Goal: Transaction & Acquisition: Obtain resource

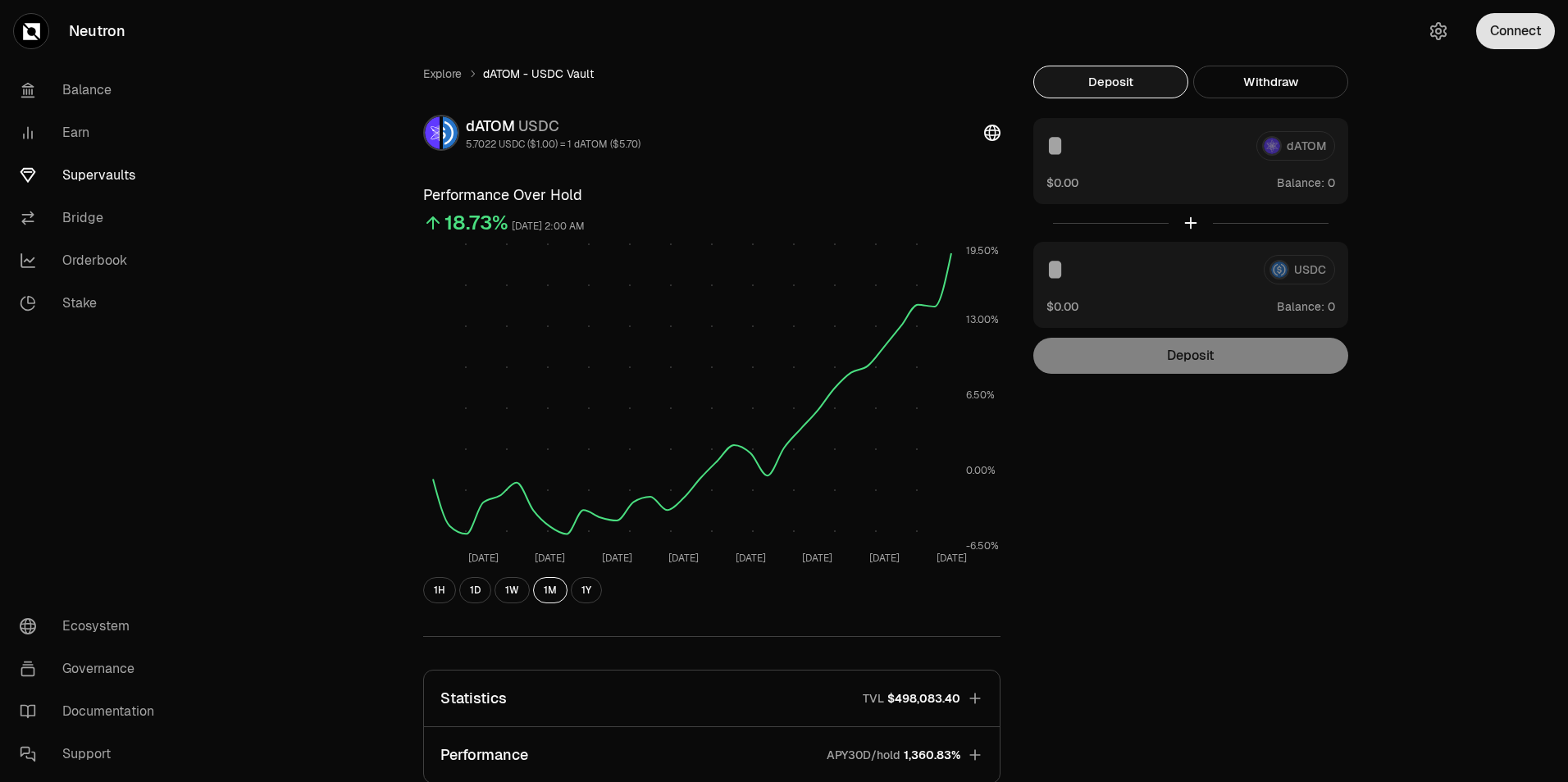
click at [1504, 36] on button "Connect" at bounding box center [1515, 31] width 79 height 36
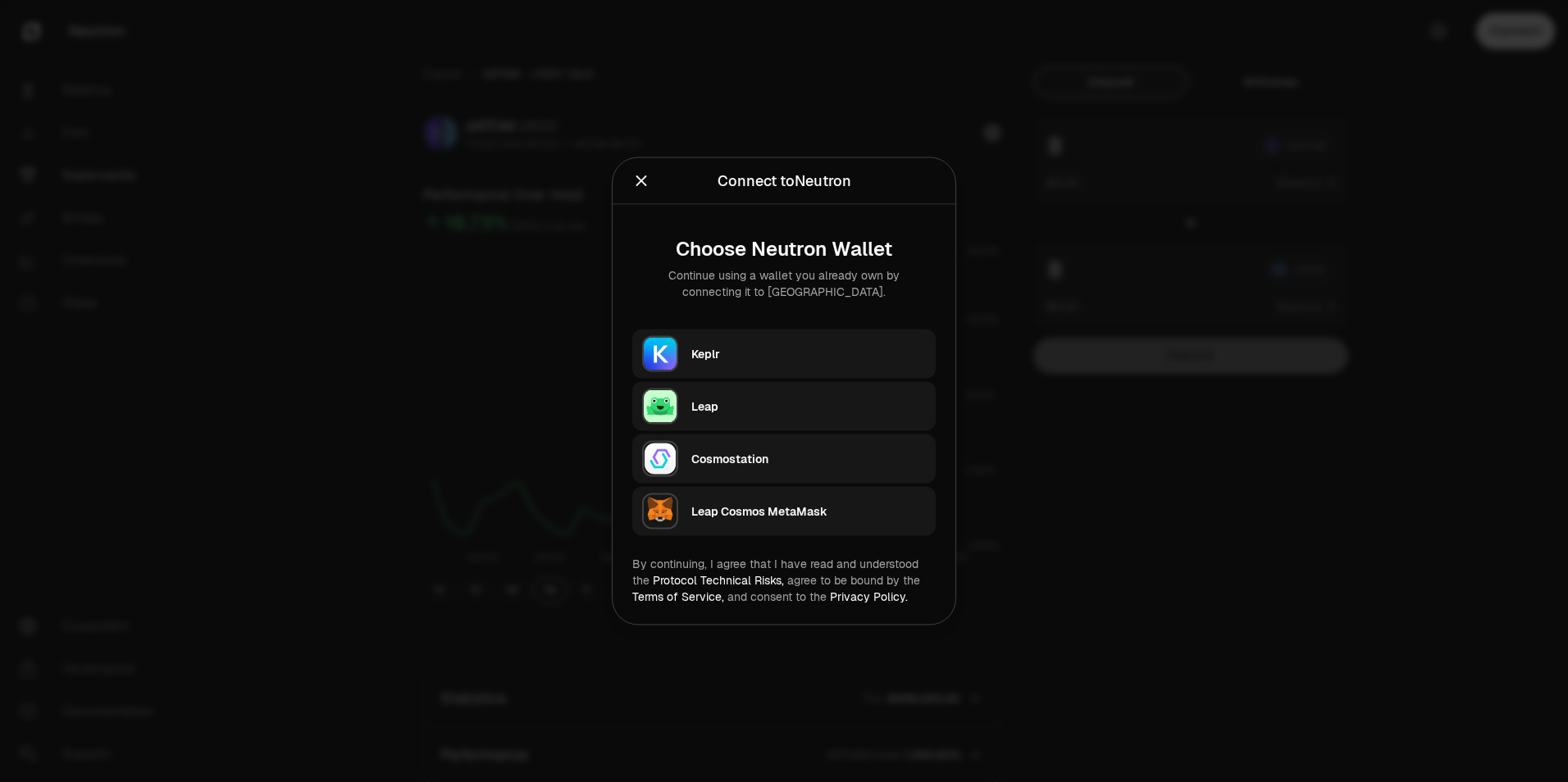
click at [795, 348] on div "Keplr" at bounding box center [808, 354] width 234 height 17
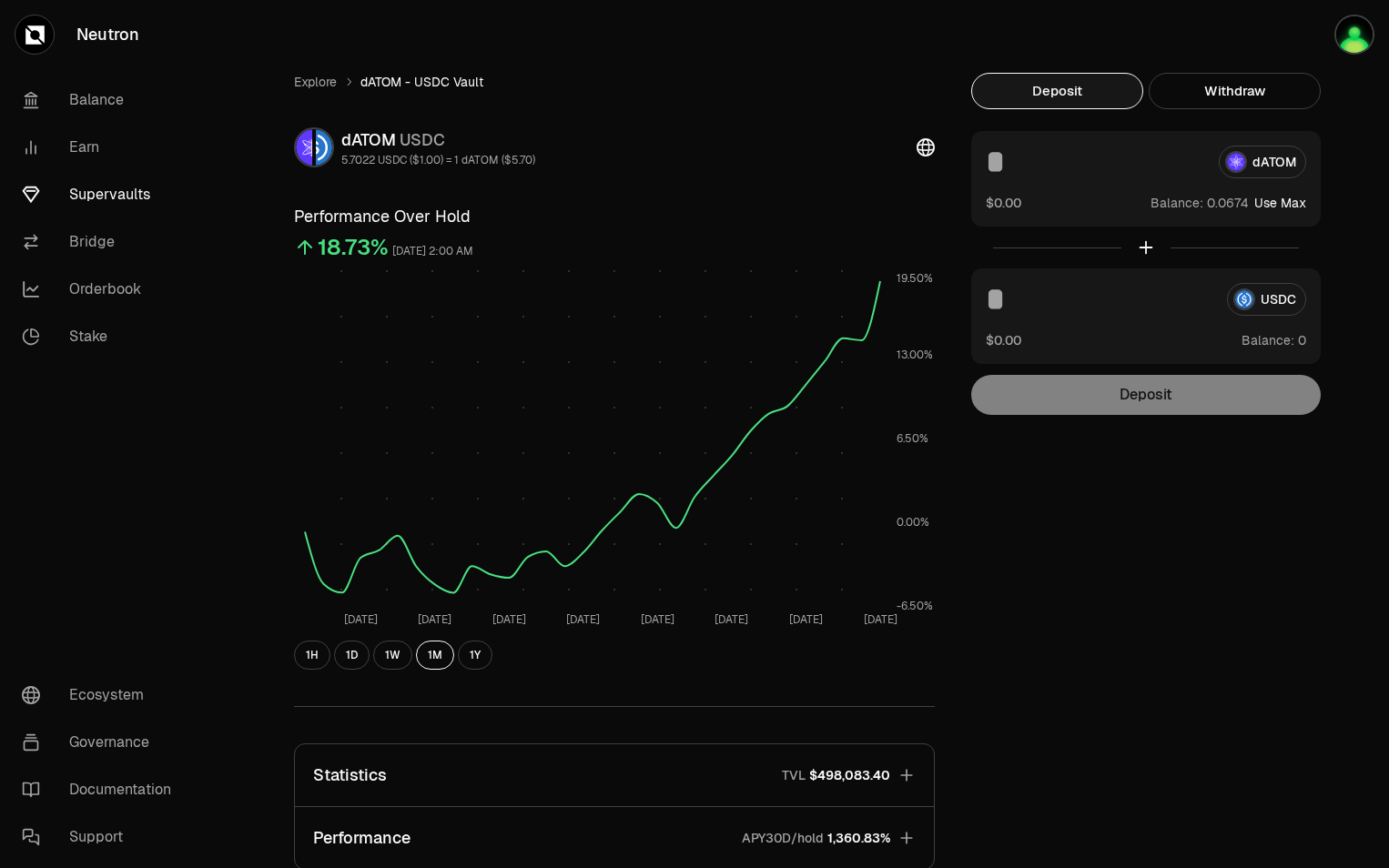
click at [1329, 564] on div "Explore dATOM - USDC Vault dATOM USDC 5.7022 USDC ($1.00) = 1 dATOM ($5.70) Per…" at bounding box center [796, 594] width 1092 height 1190
click at [310, 653] on button "1H" at bounding box center [312, 655] width 36 height 29
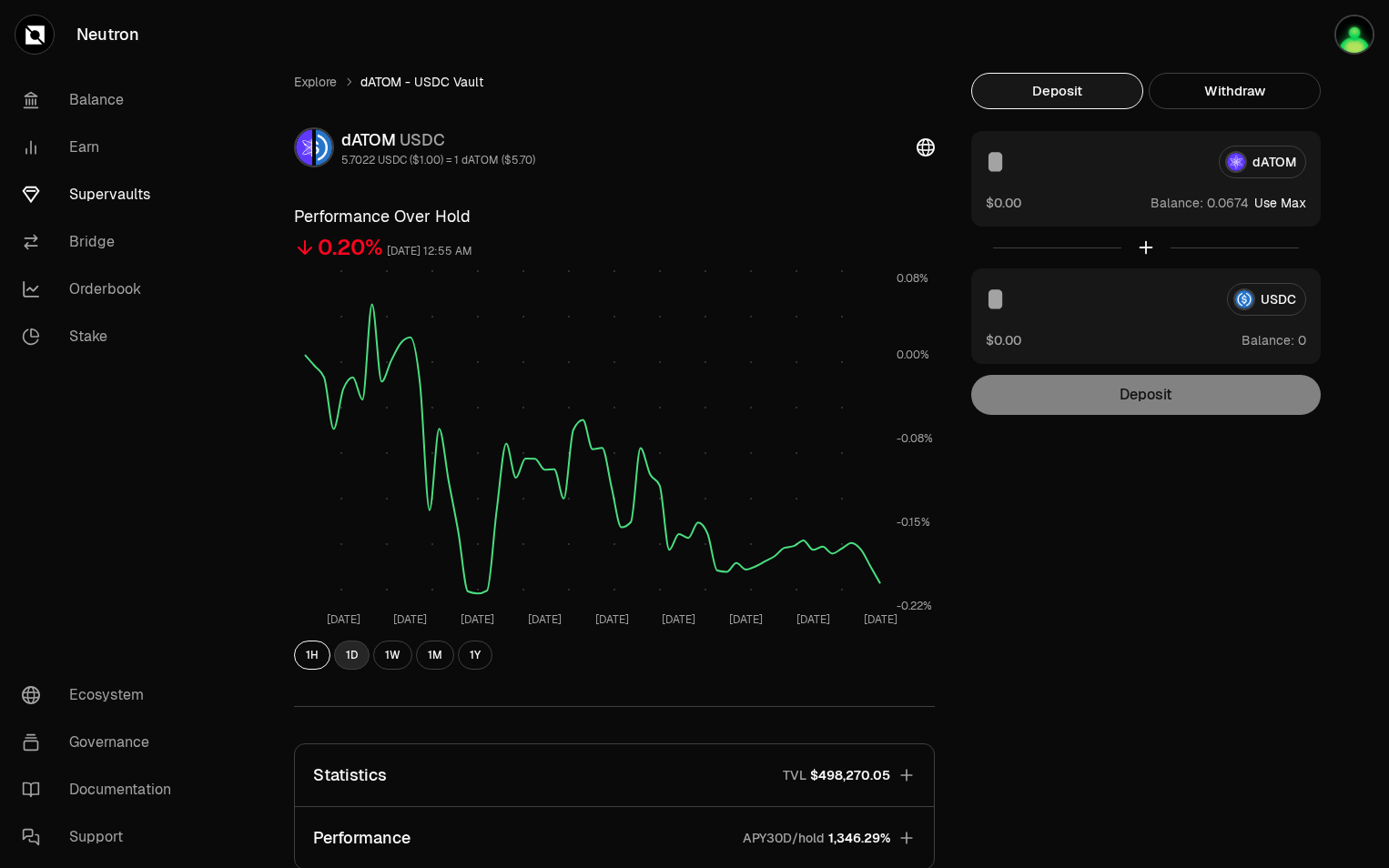
click at [346, 658] on button "1D" at bounding box center [351, 655] width 35 height 29
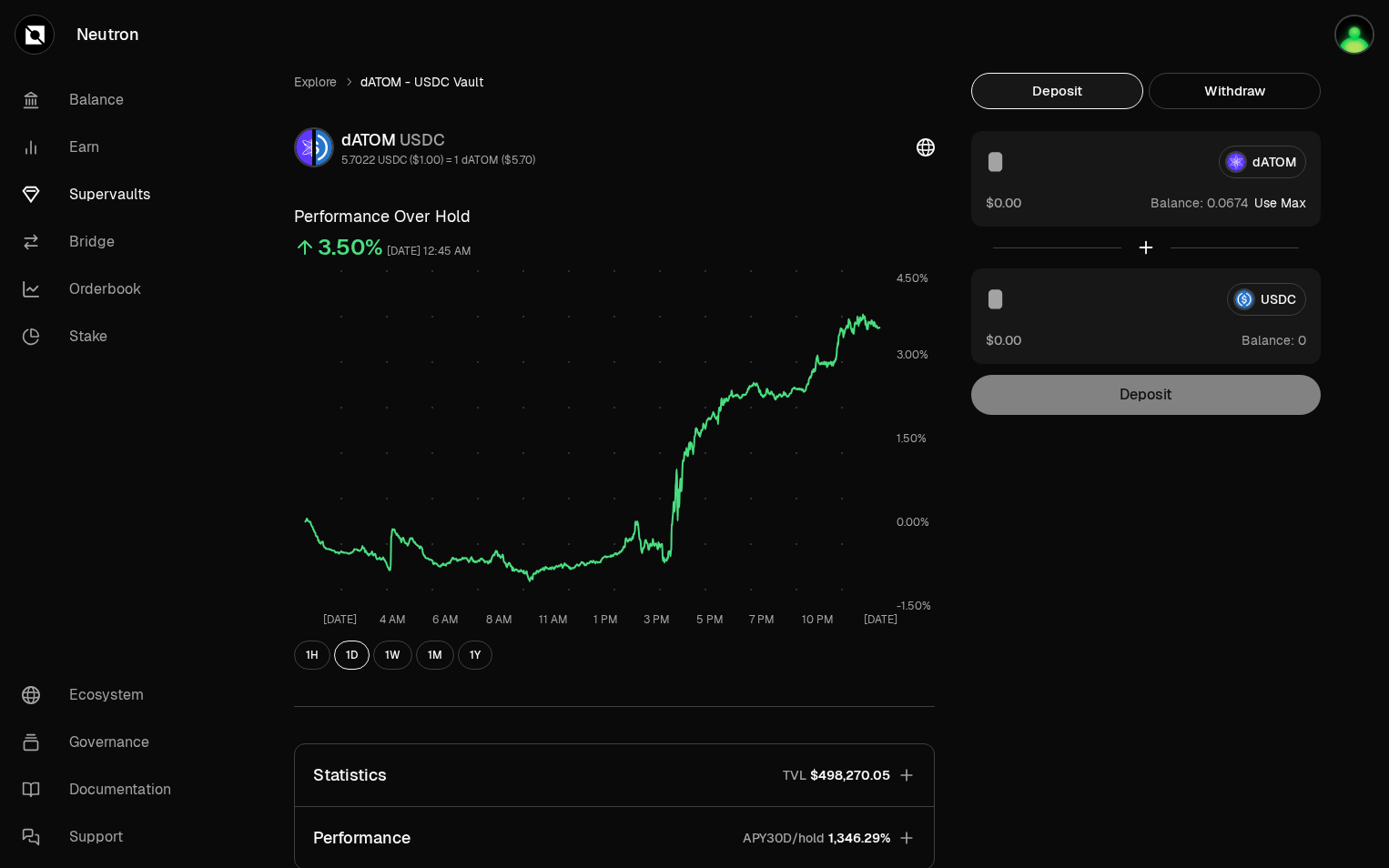
click at [1288, 303] on div "USDC" at bounding box center [1146, 299] width 321 height 32
click at [1212, 517] on div "Explore dATOM - USDC Vault dATOM USDC 5.7022 USDC ($1.00) = 1 dATOM ($5.70) Per…" at bounding box center [796, 594] width 1049 height 1044
click at [1363, 33] on img "button" at bounding box center [1354, 34] width 40 height 40
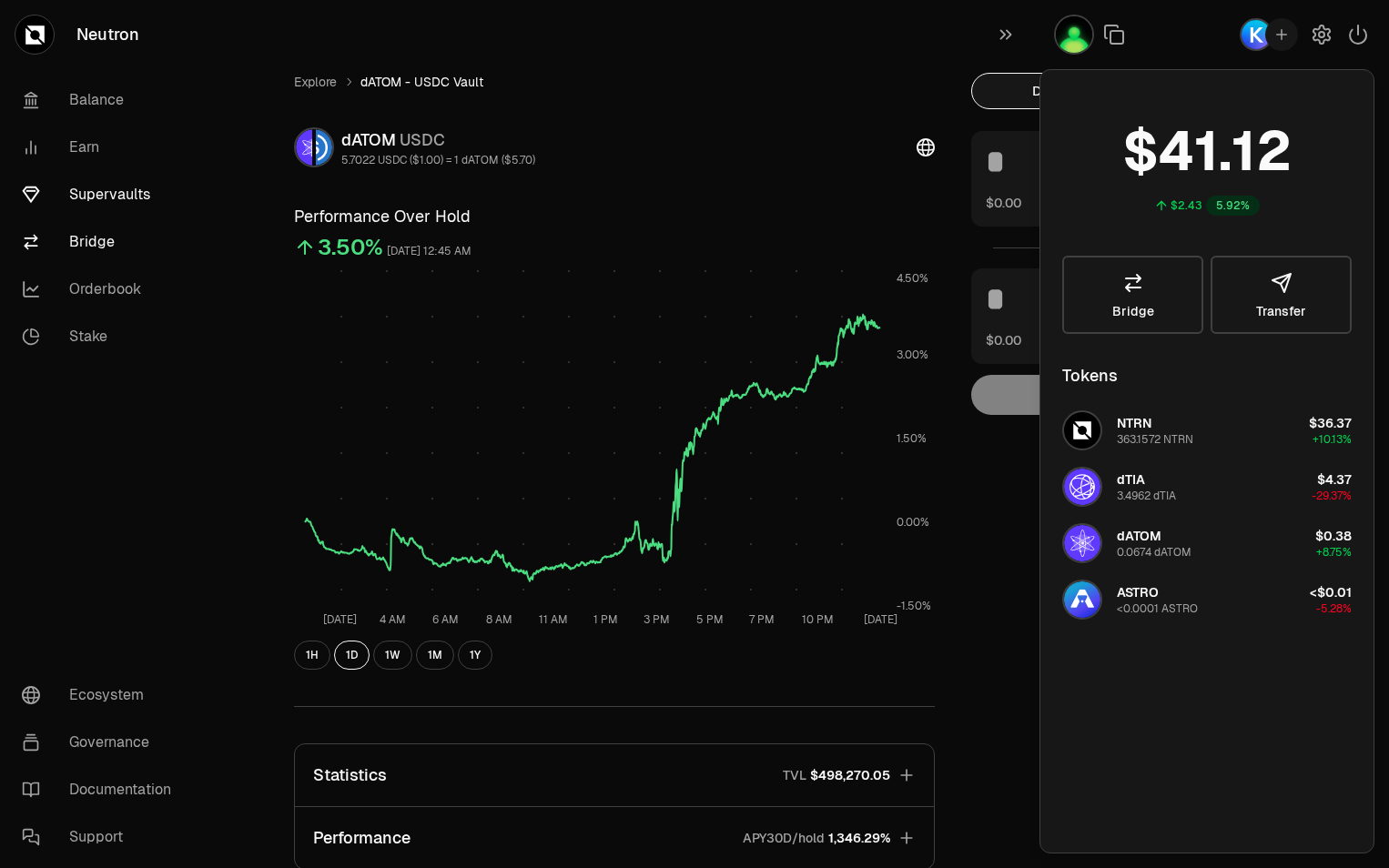
click at [92, 244] on link "Bridge" at bounding box center [101, 242] width 189 height 47
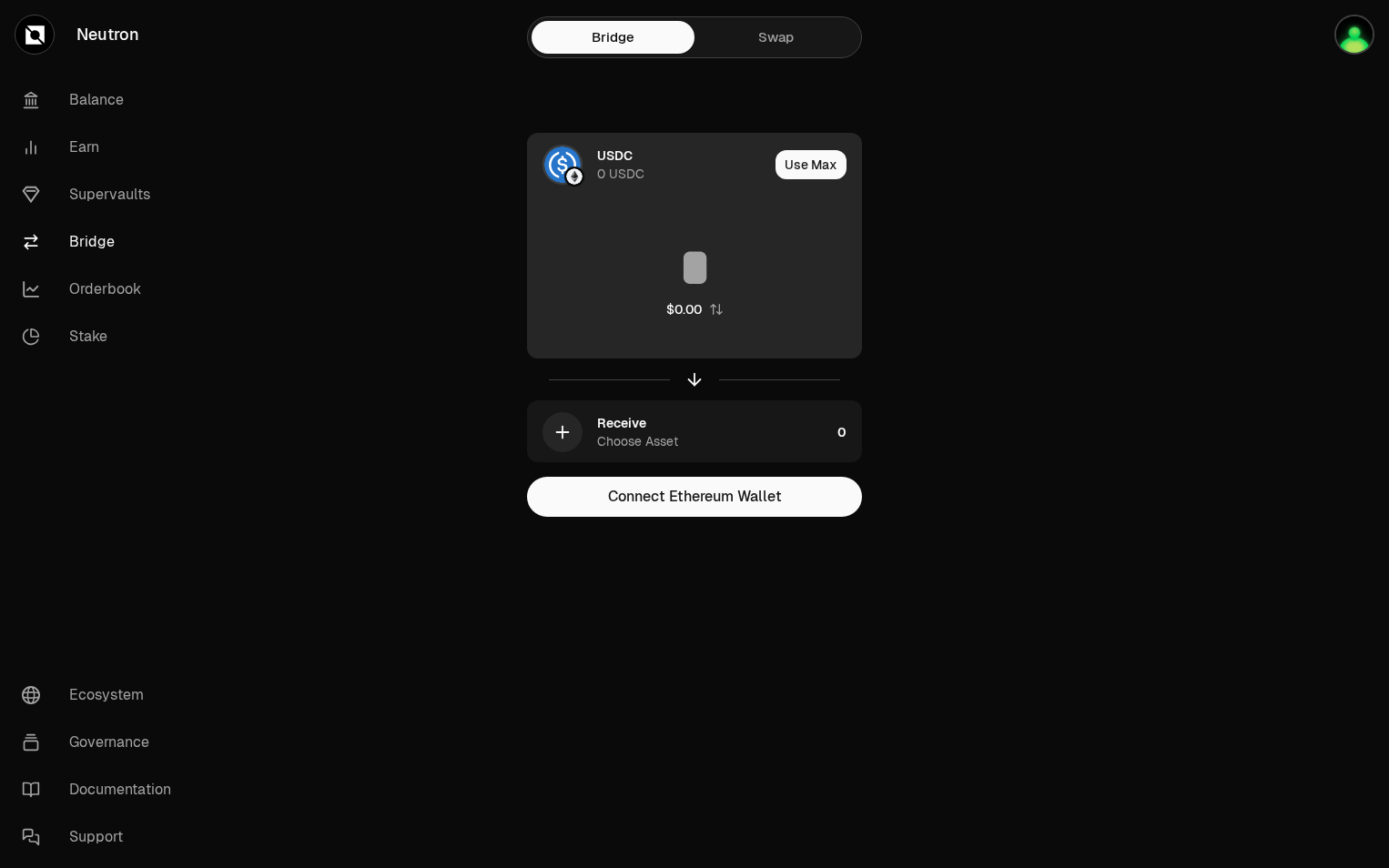
click at [622, 168] on div "0 USDC" at bounding box center [621, 174] width 47 height 19
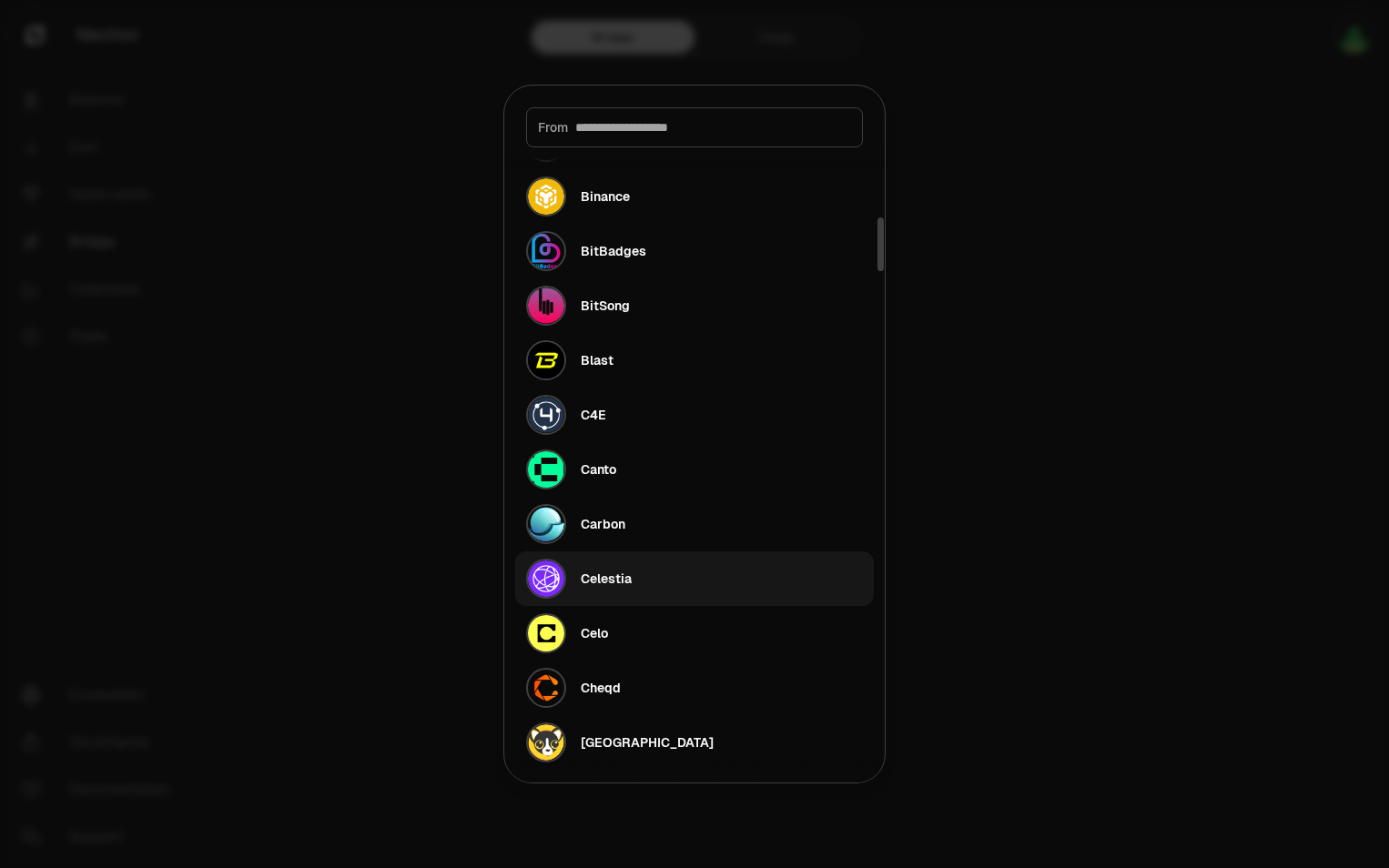
scroll to position [910, 0]
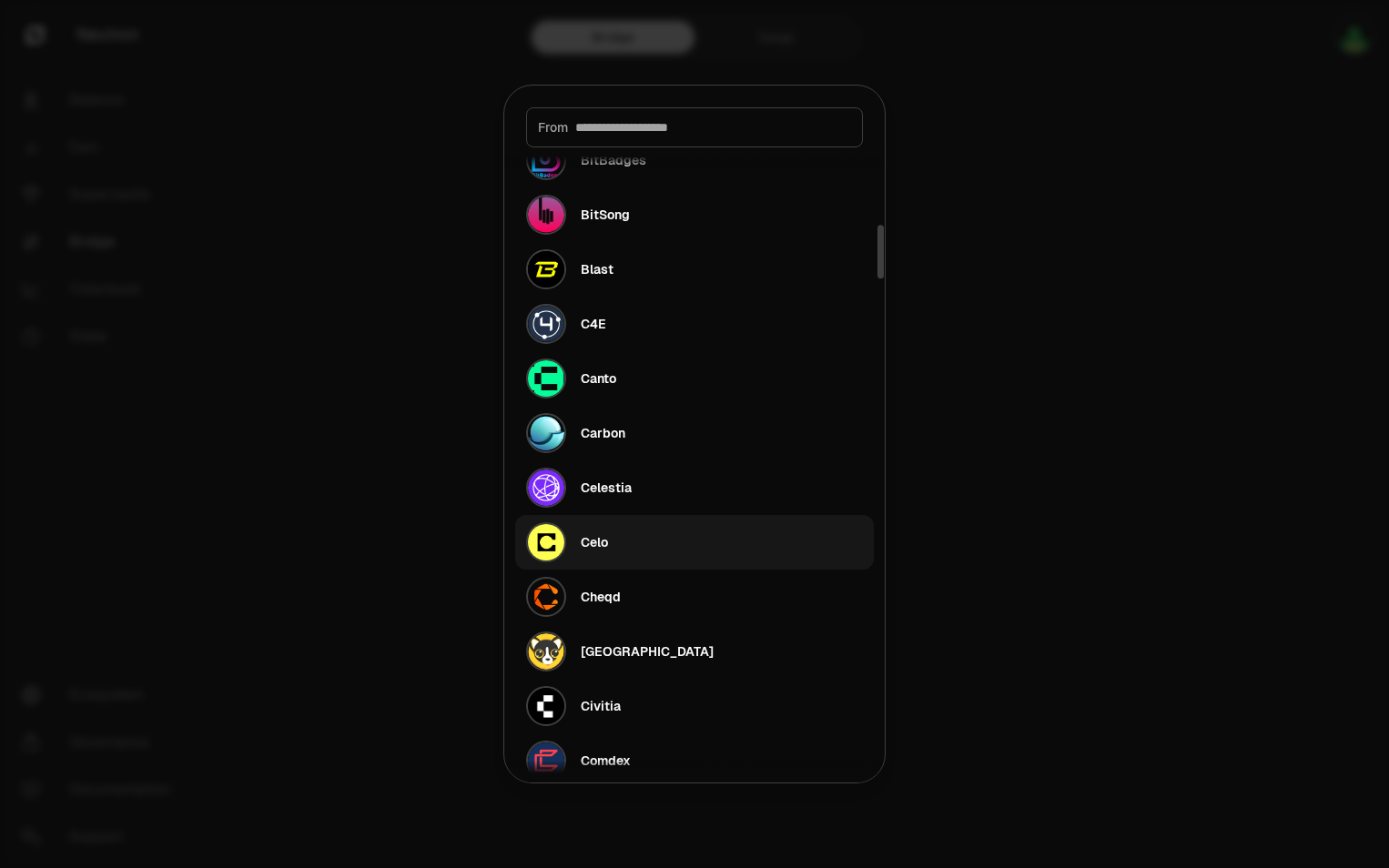
click at [585, 537] on div "Celo" at bounding box center [594, 542] width 27 height 19
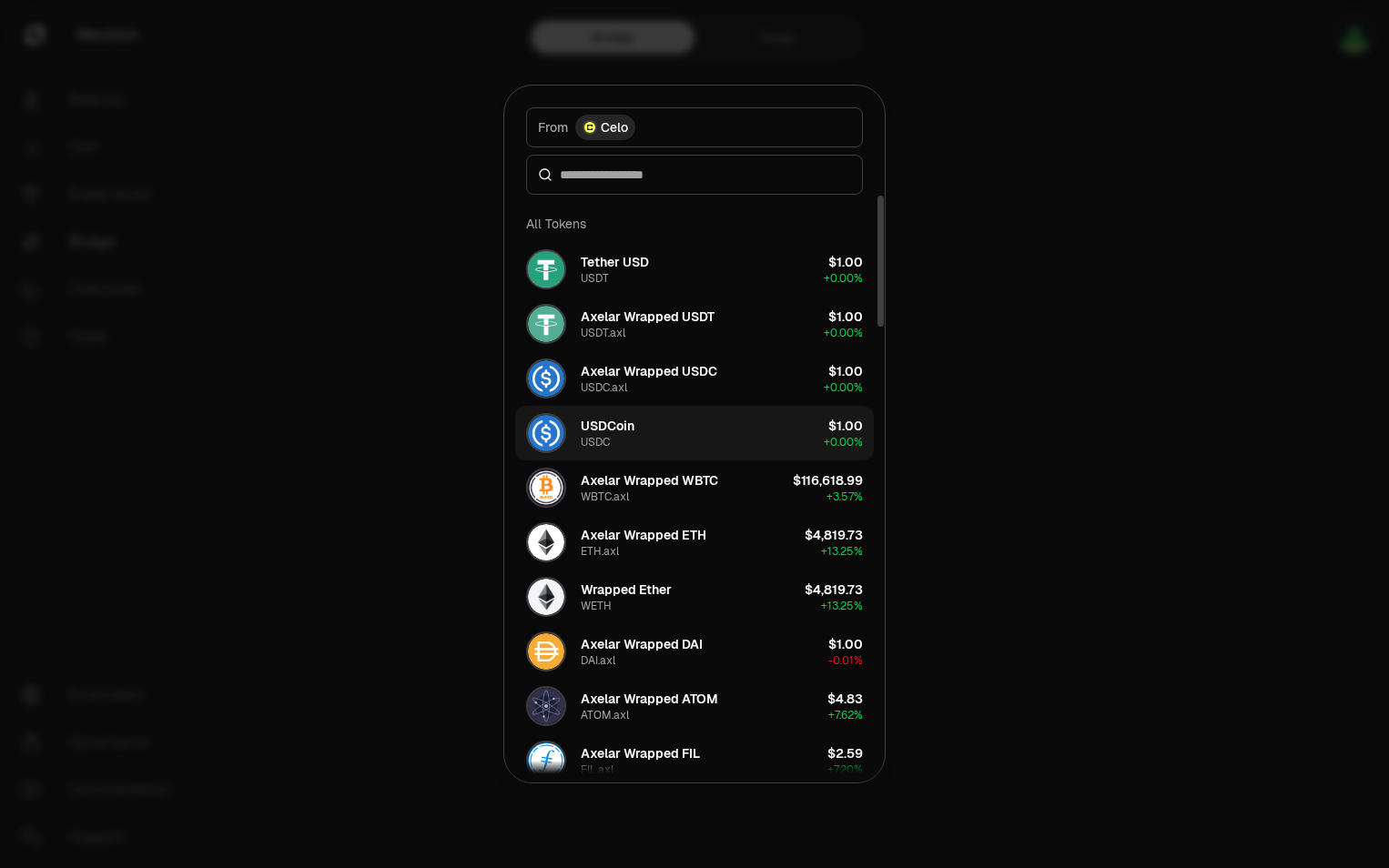
click at [609, 434] on div "USDCoin" at bounding box center [607, 426] width 54 height 19
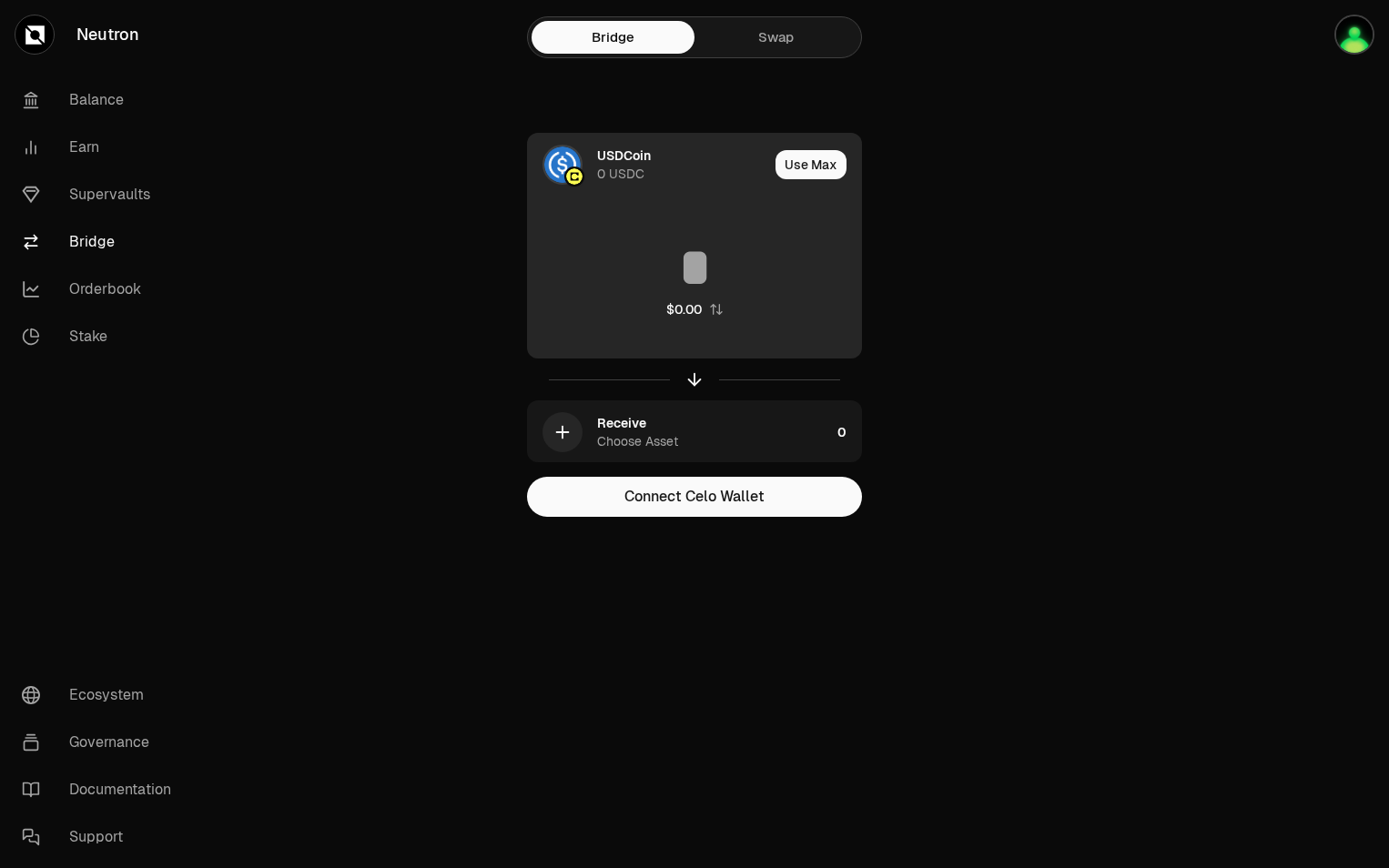
click at [624, 171] on div "0 USDC" at bounding box center [621, 174] width 47 height 19
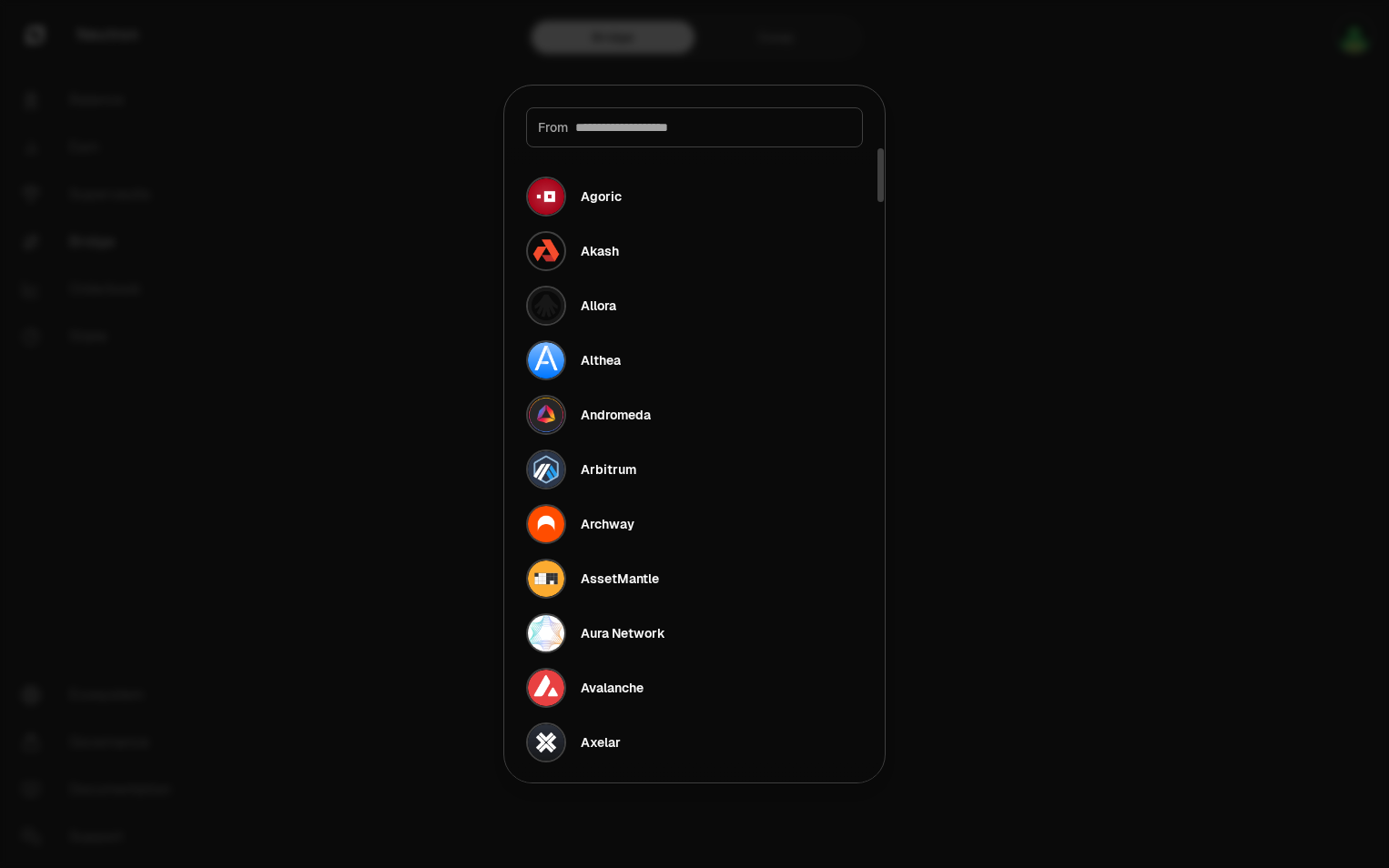
click at [1006, 423] on div at bounding box center [694, 434] width 1389 height 868
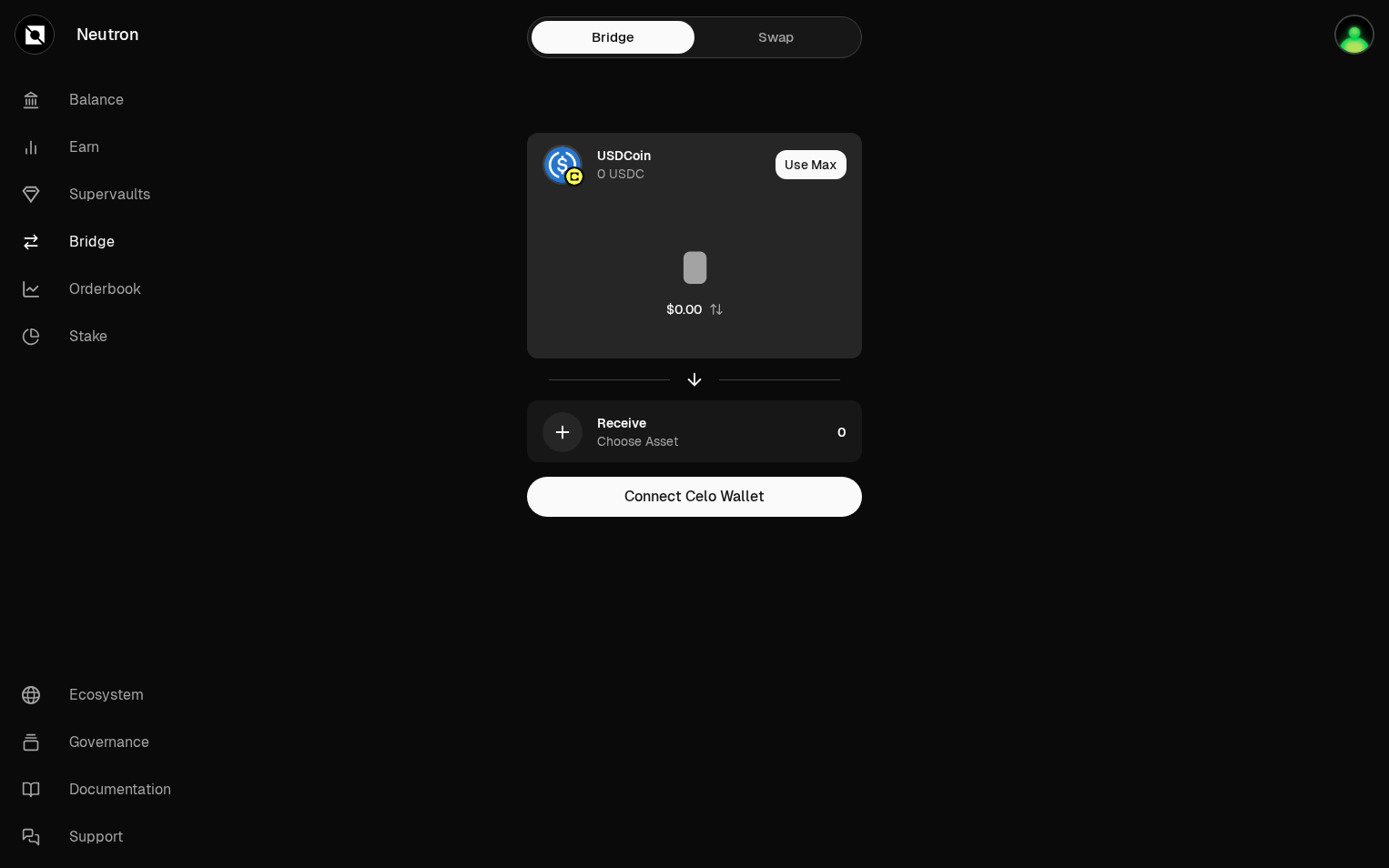
click at [626, 168] on div "0 USDC" at bounding box center [621, 174] width 47 height 19
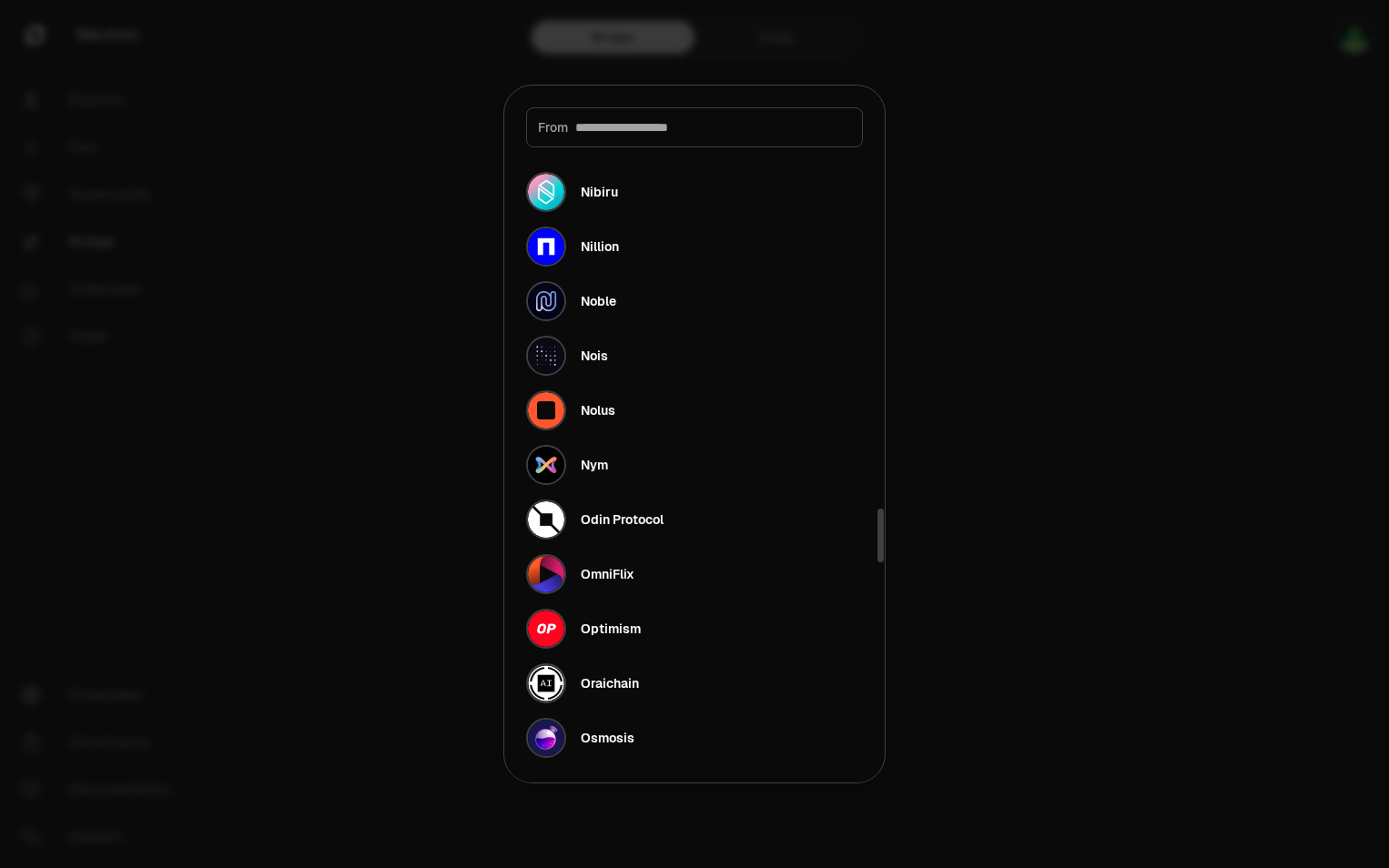
scroll to position [4276, 0]
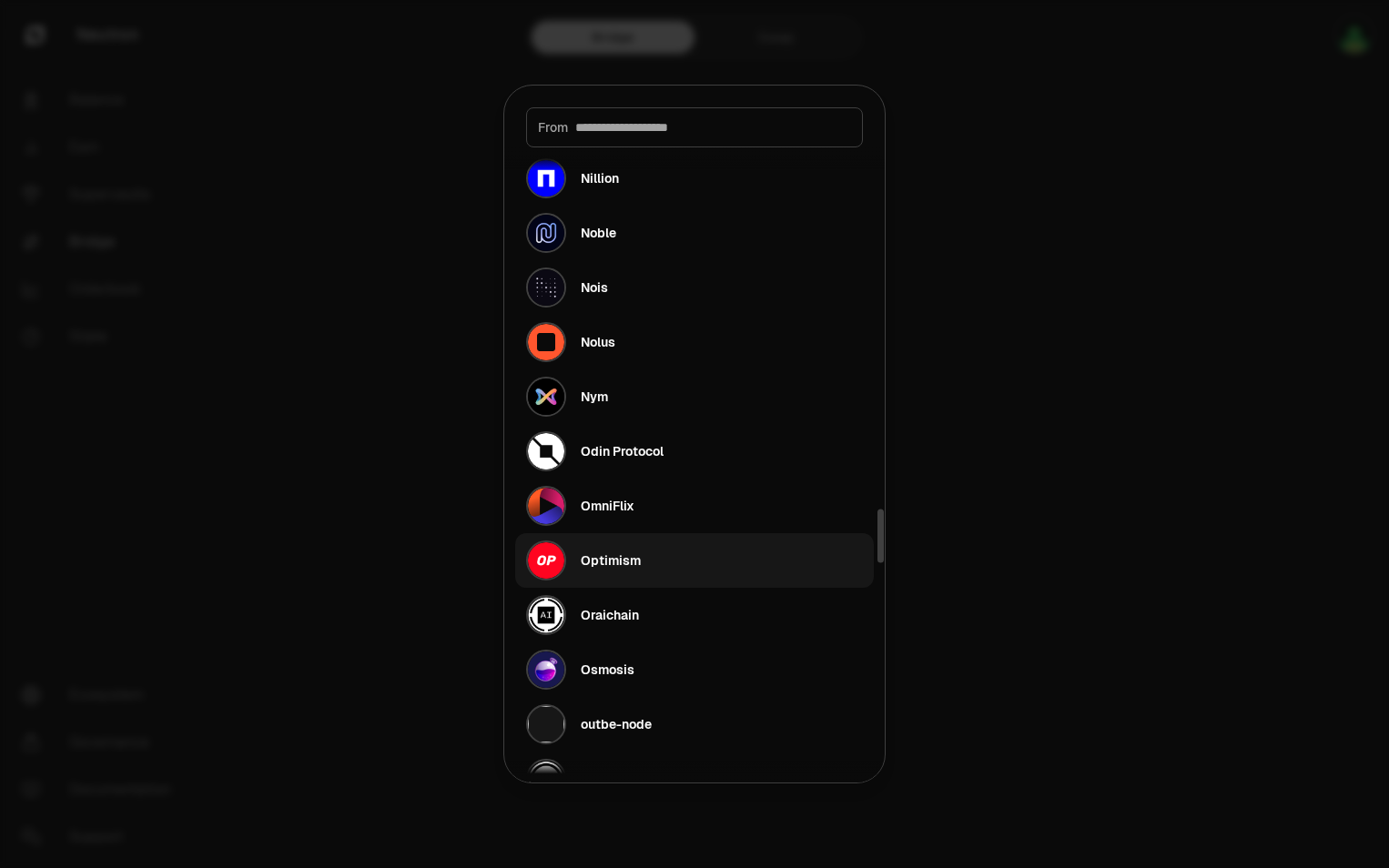
click at [628, 558] on div "Optimism" at bounding box center [610, 560] width 60 height 19
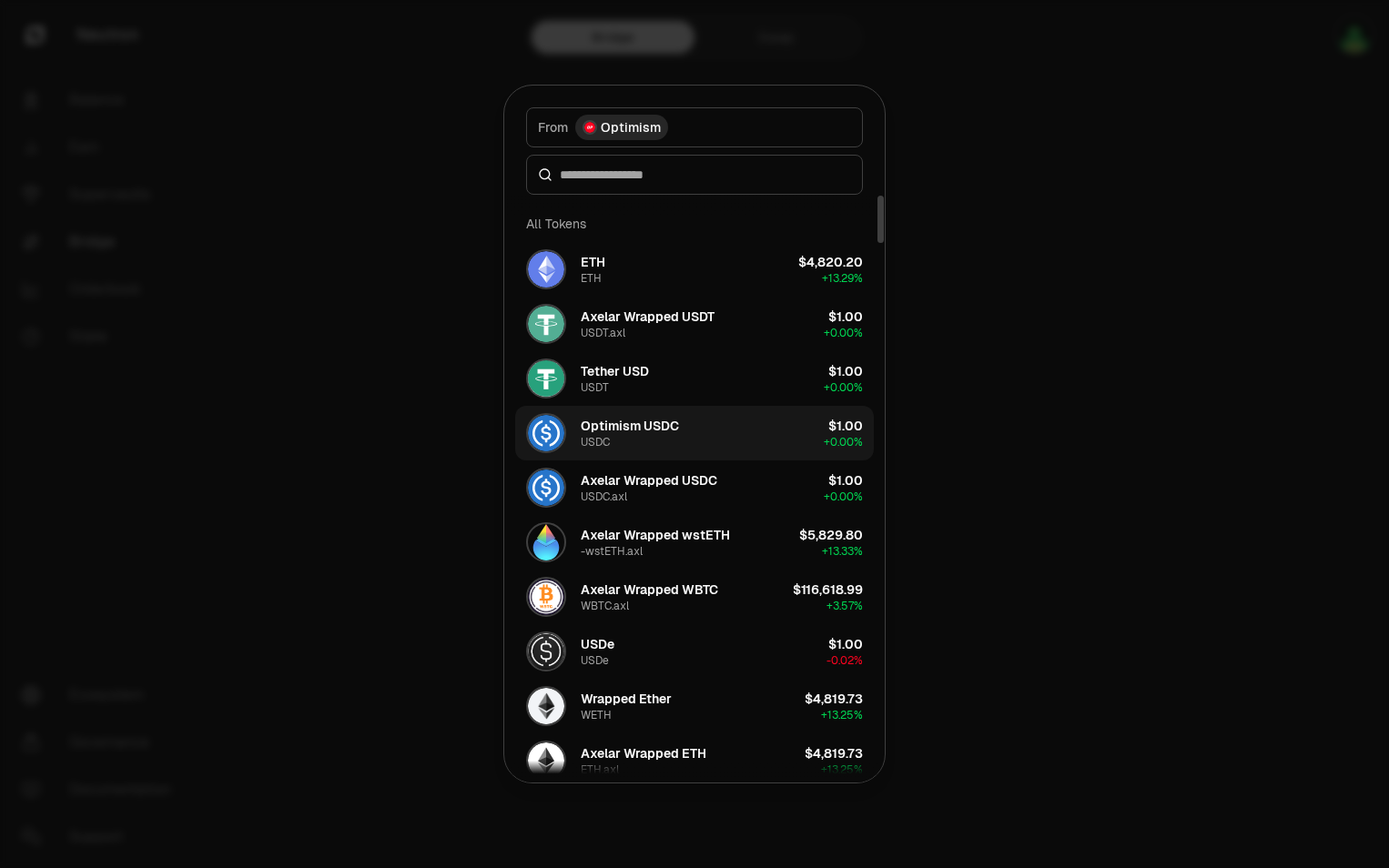
click at [671, 431] on div "Optimism USDC" at bounding box center [630, 426] width 98 height 19
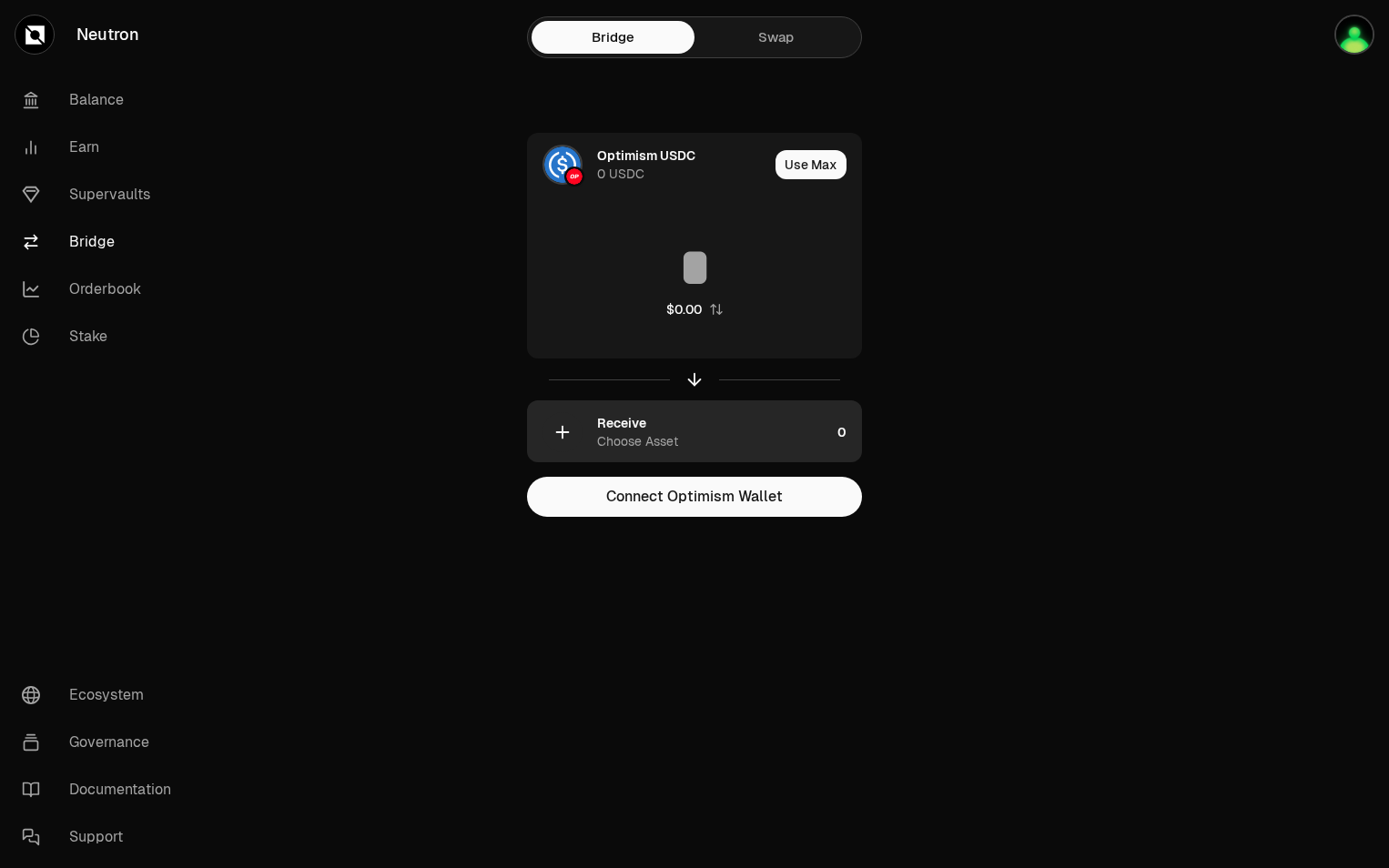
click at [676, 431] on div "Receive Choose Asset" at bounding box center [714, 432] width 233 height 36
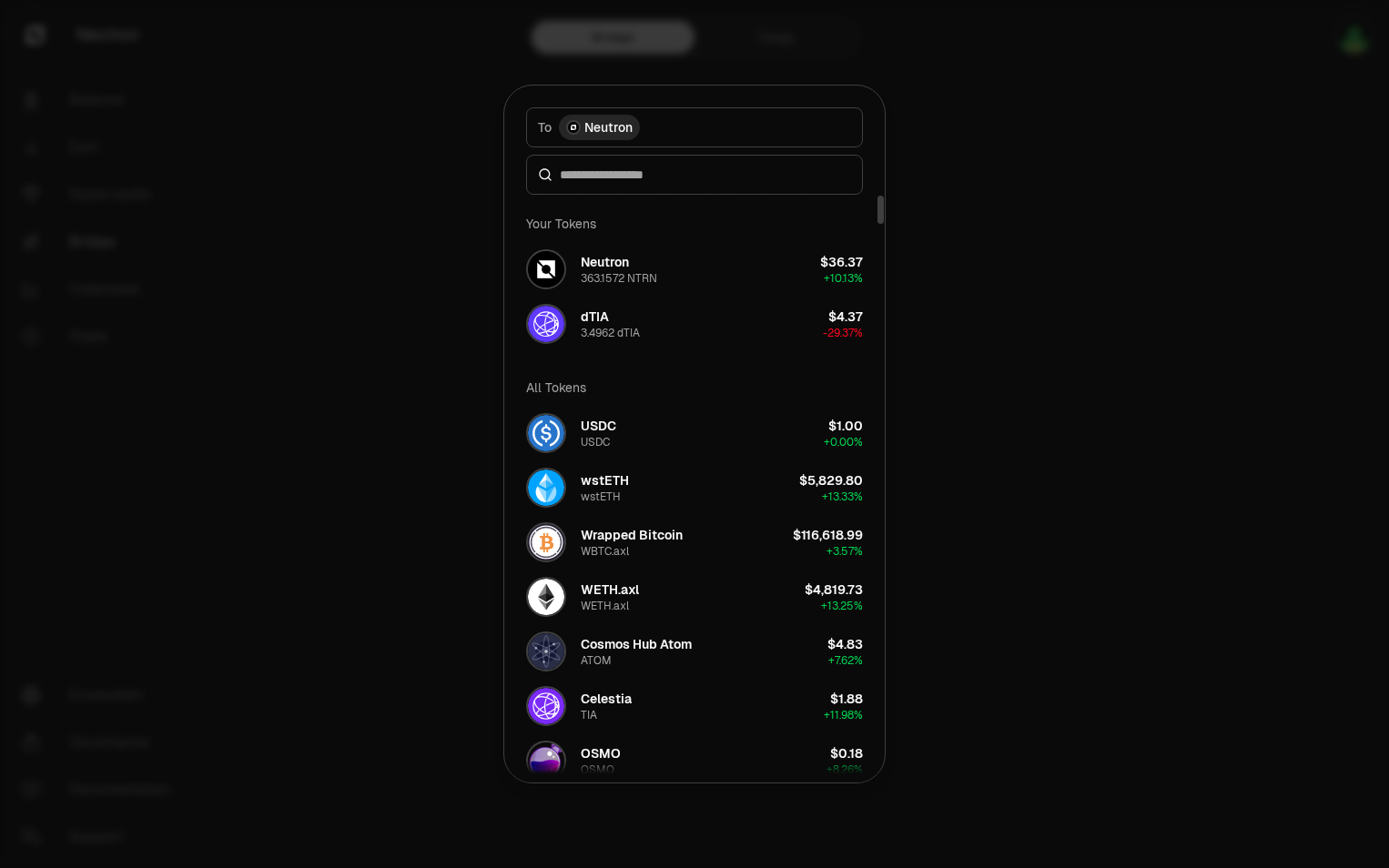
click at [676, 431] on button "USDC USDC $1.00 + 0.00%" at bounding box center [694, 434] width 359 height 55
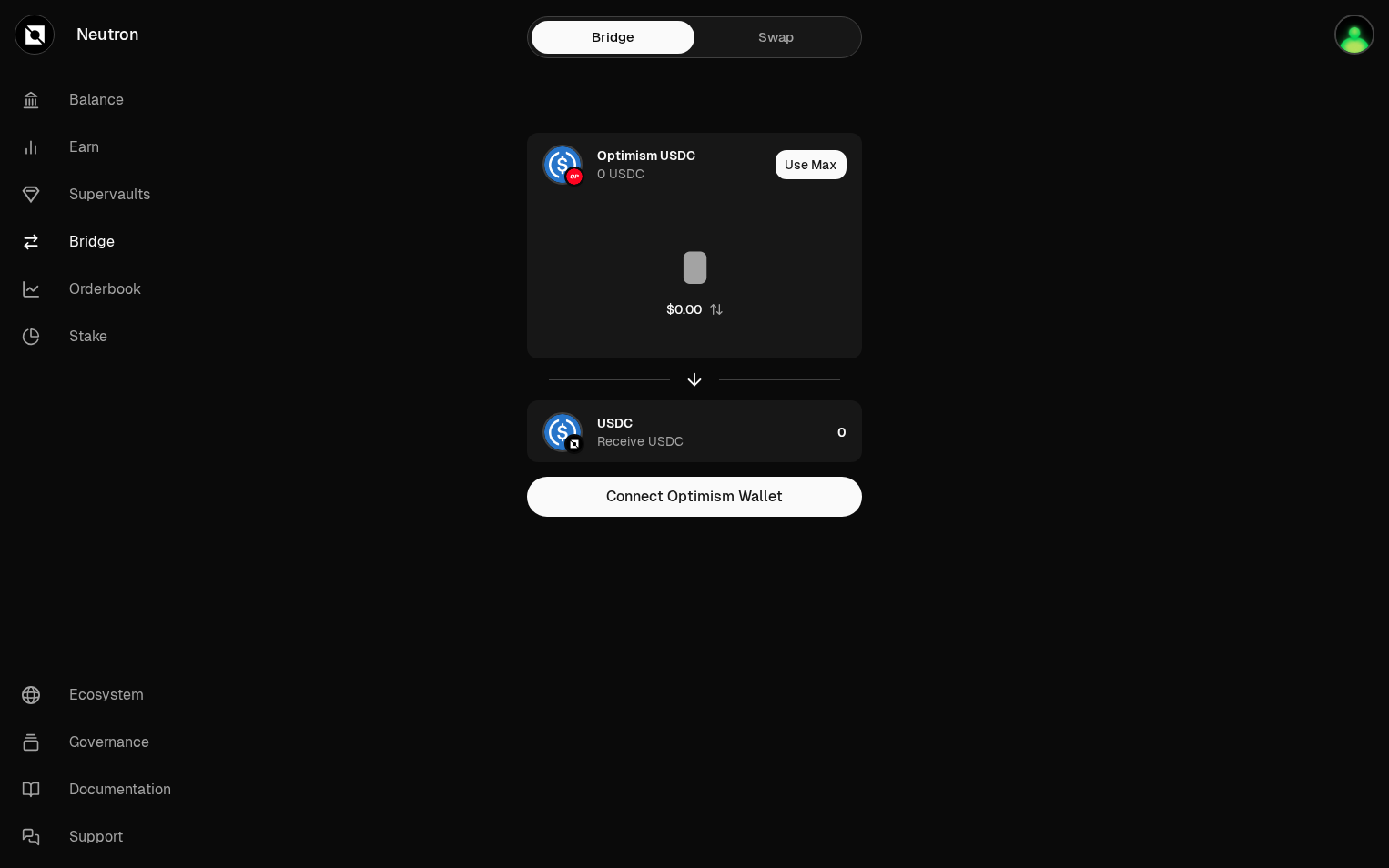
click at [1240, 362] on div at bounding box center [1287, 294] width 204 height 589
click at [1179, 382] on main "Bridge Swap Optimism USDC 0 USDC Use Max $0.00 USDC Receive USDC 0 Connect Opti…" at bounding box center [797, 294] width 1185 height 589
click at [137, 198] on link "Supervaults" at bounding box center [101, 194] width 189 height 47
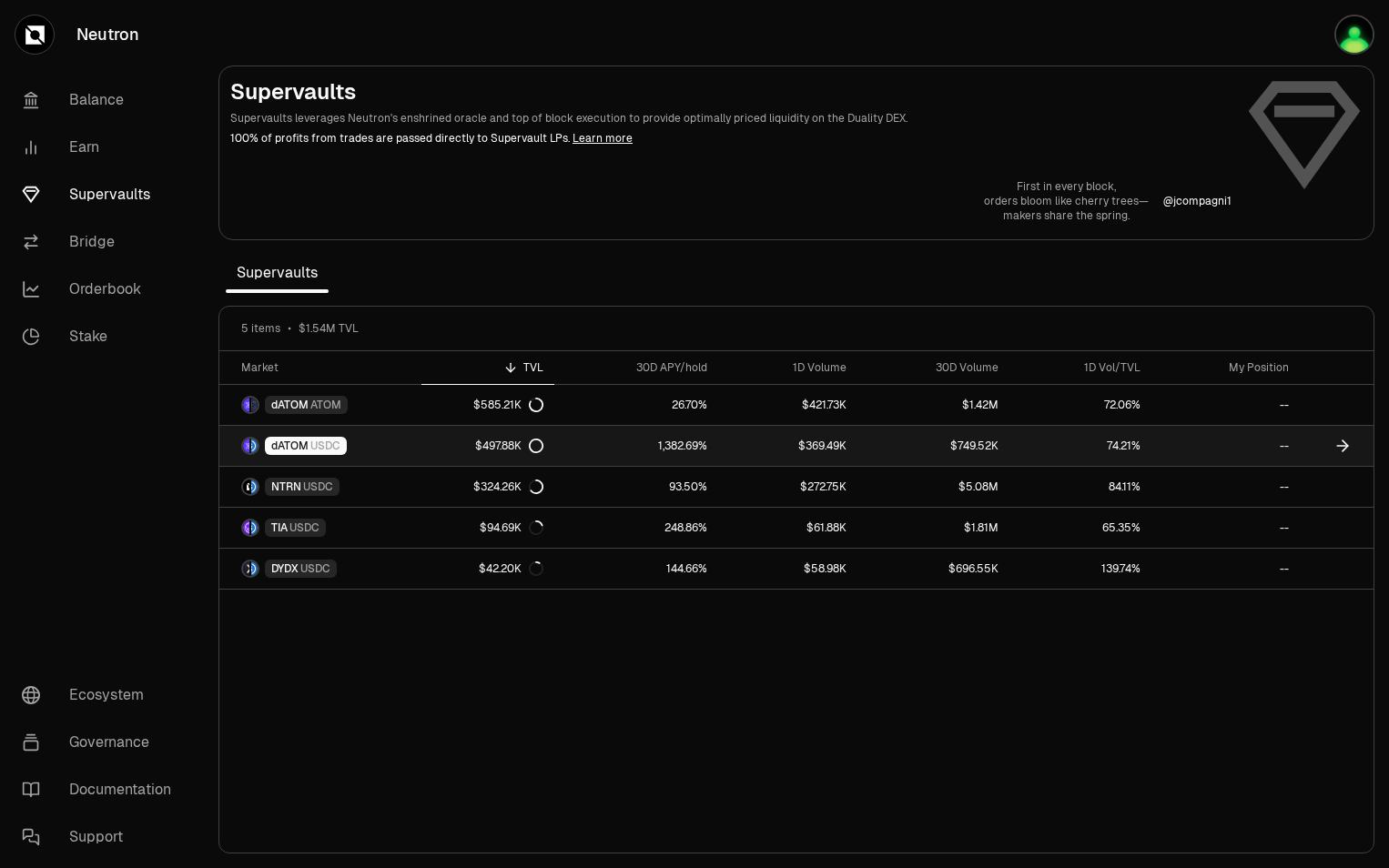
click at [542, 450] on icon at bounding box center [536, 445] width 13 height 13
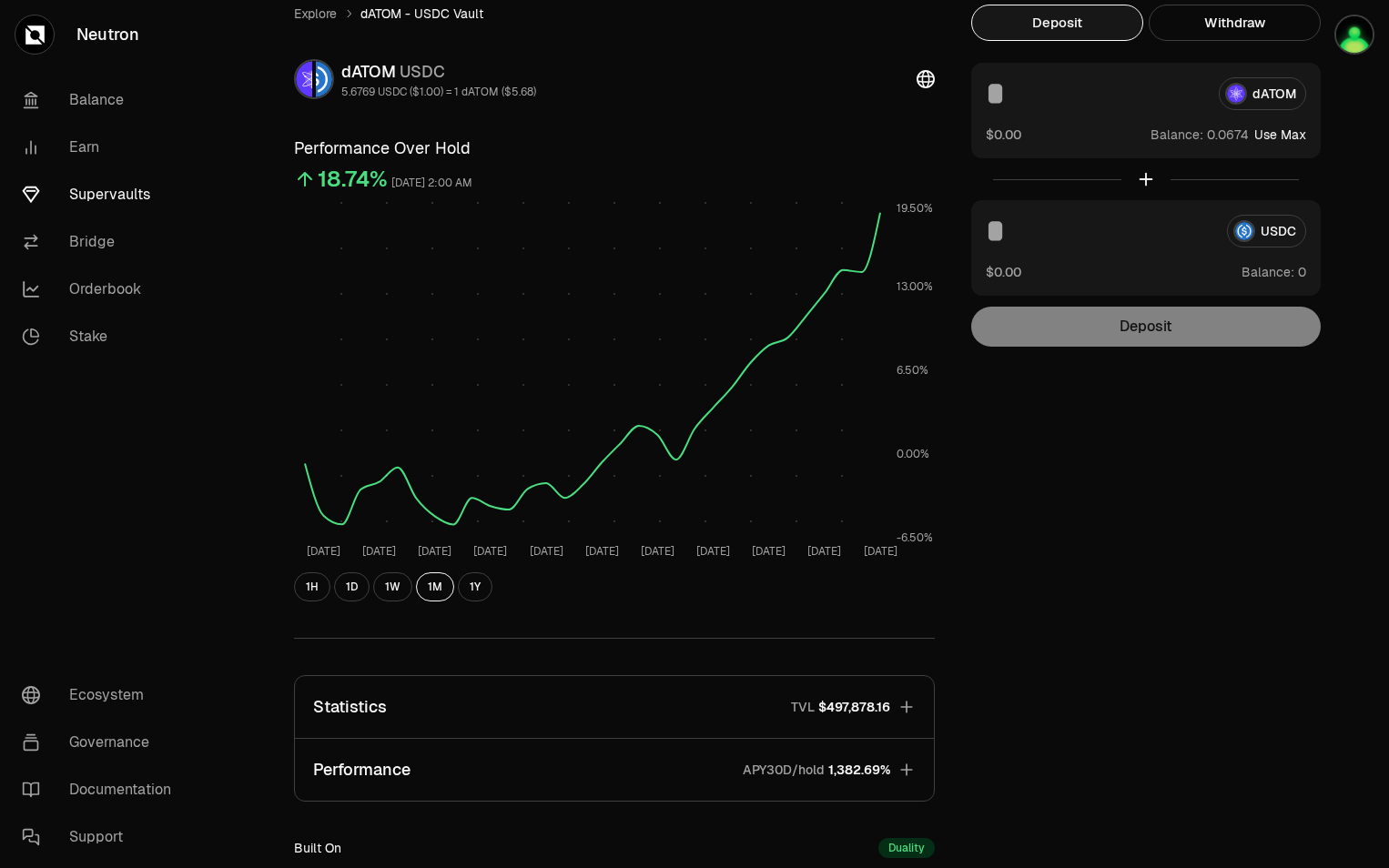
scroll to position [182, 0]
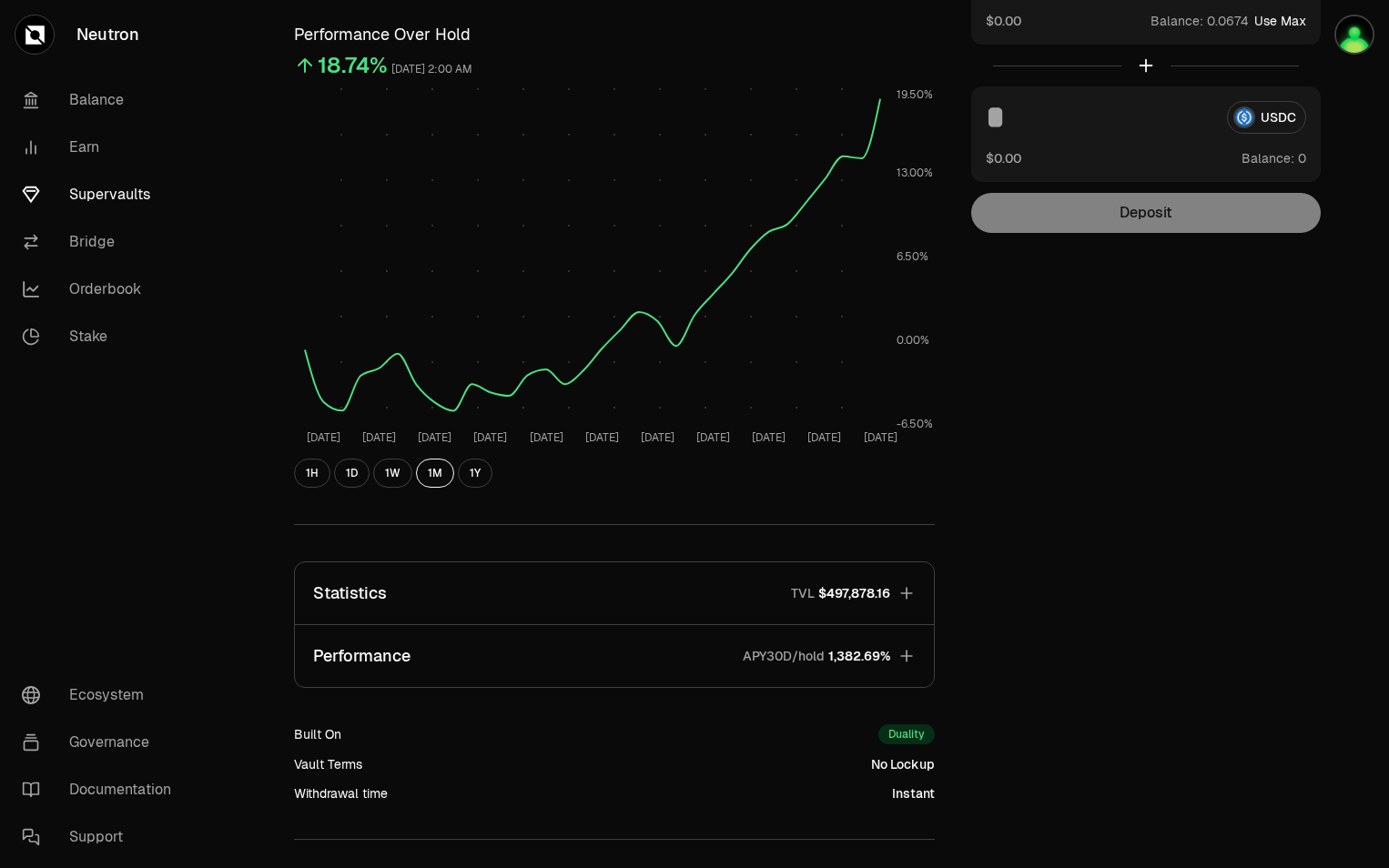
click at [909, 595] on icon "button" at bounding box center [906, 593] width 19 height 19
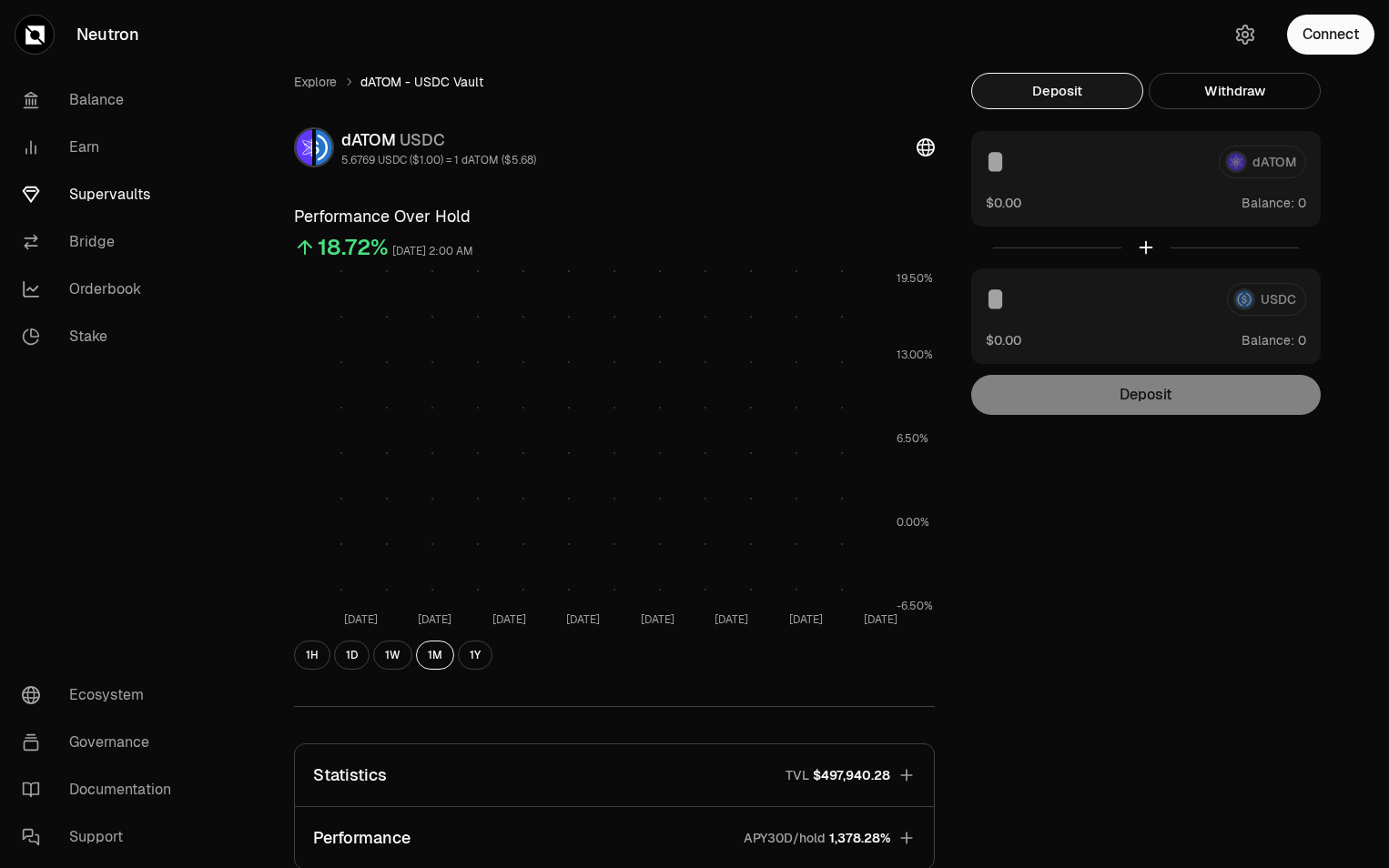
scroll to position [185, 0]
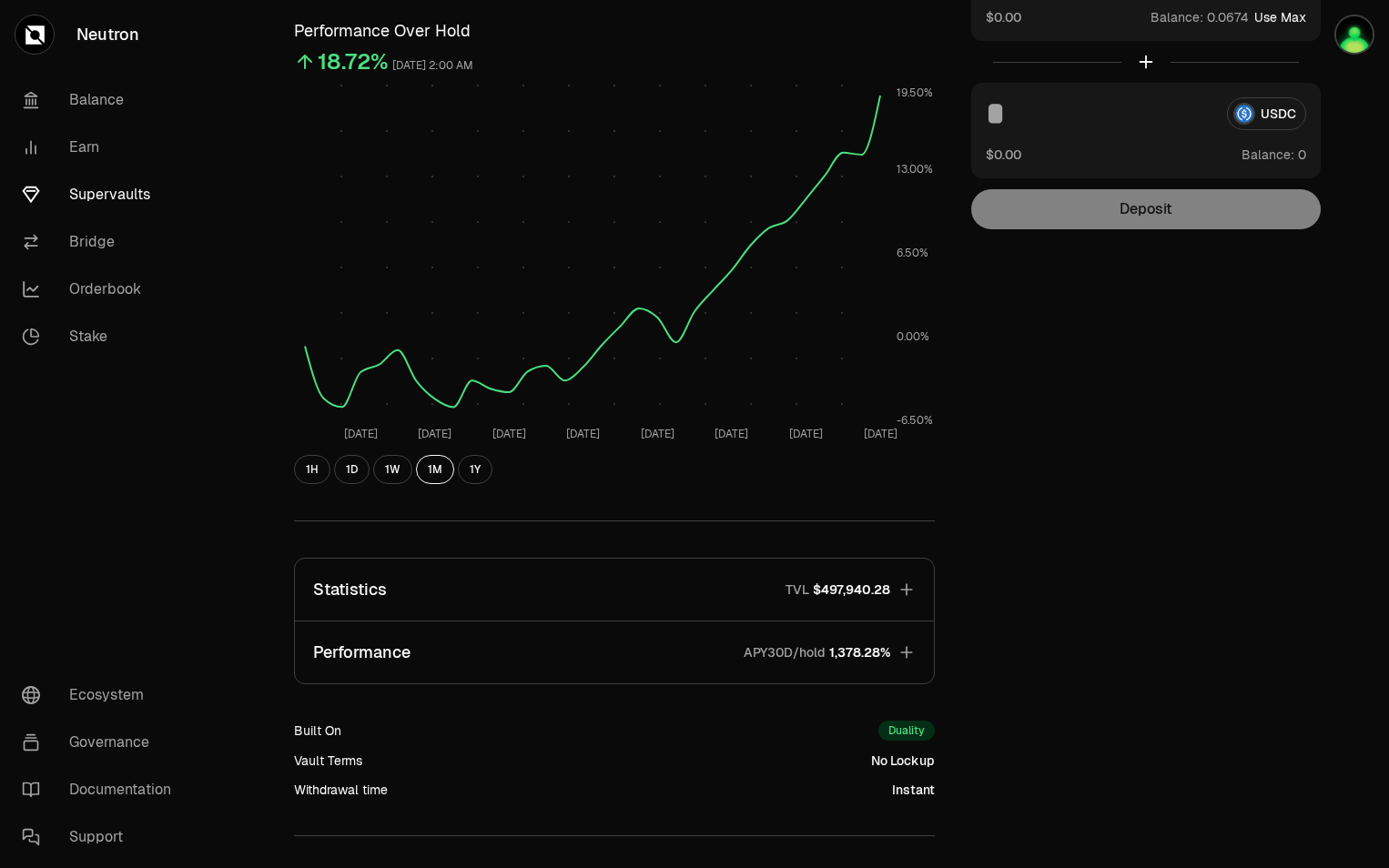
click at [907, 592] on icon "button" at bounding box center [906, 589] width 19 height 19
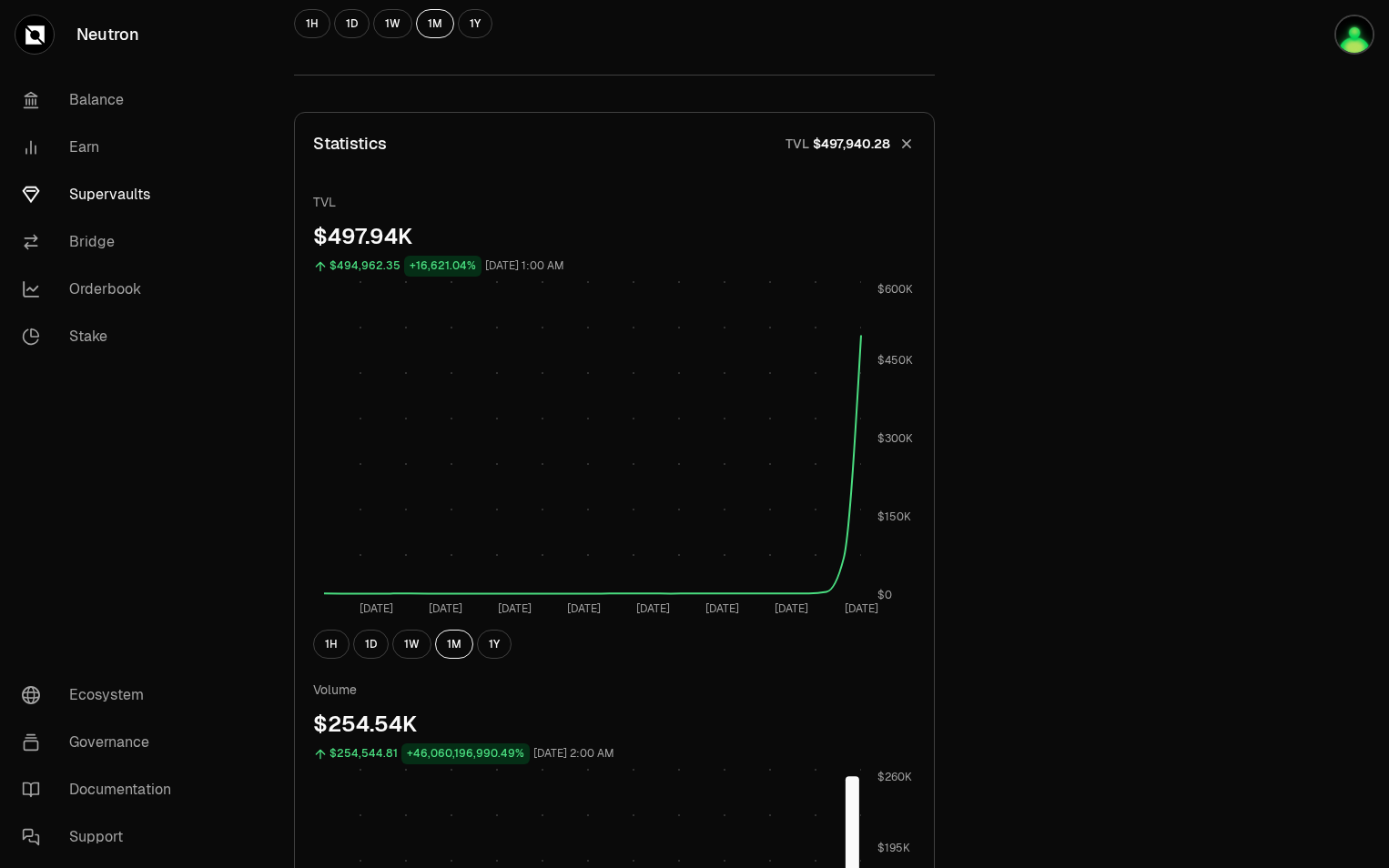
scroll to position [732, 0]
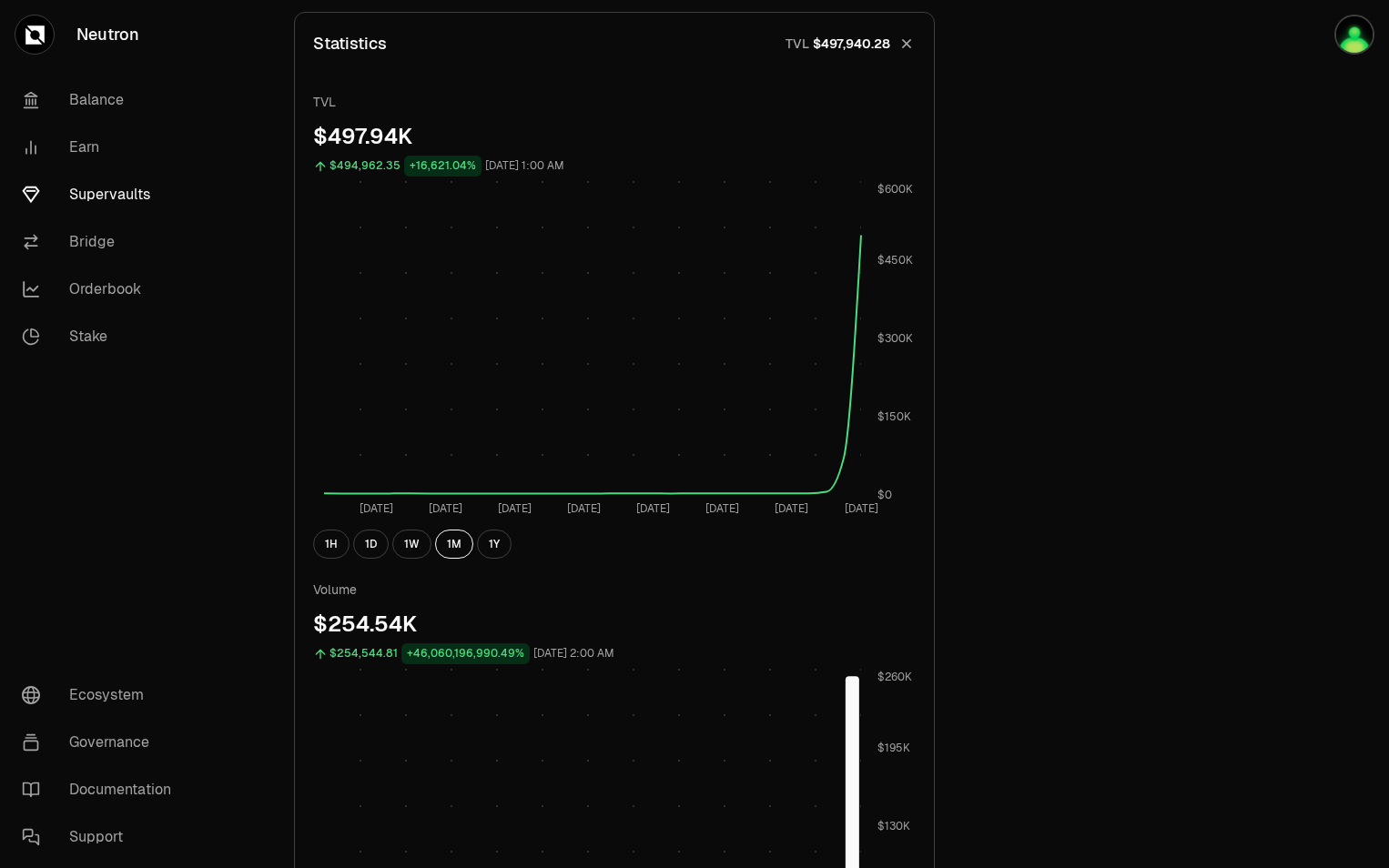
click at [114, 197] on link "Supervaults" at bounding box center [101, 194] width 189 height 47
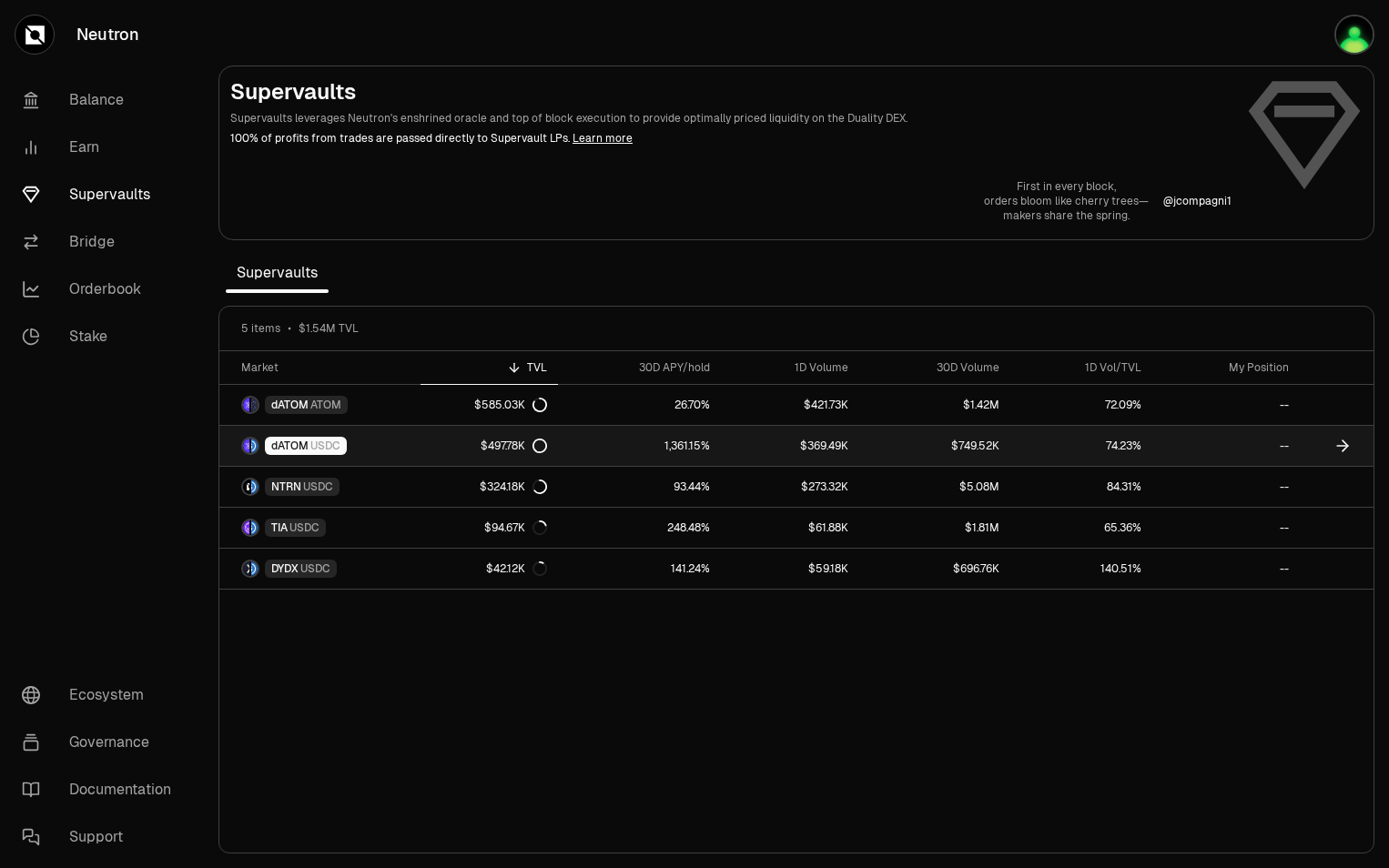
click at [401, 440] on link "dATOM USDC" at bounding box center [320, 445] width 201 height 40
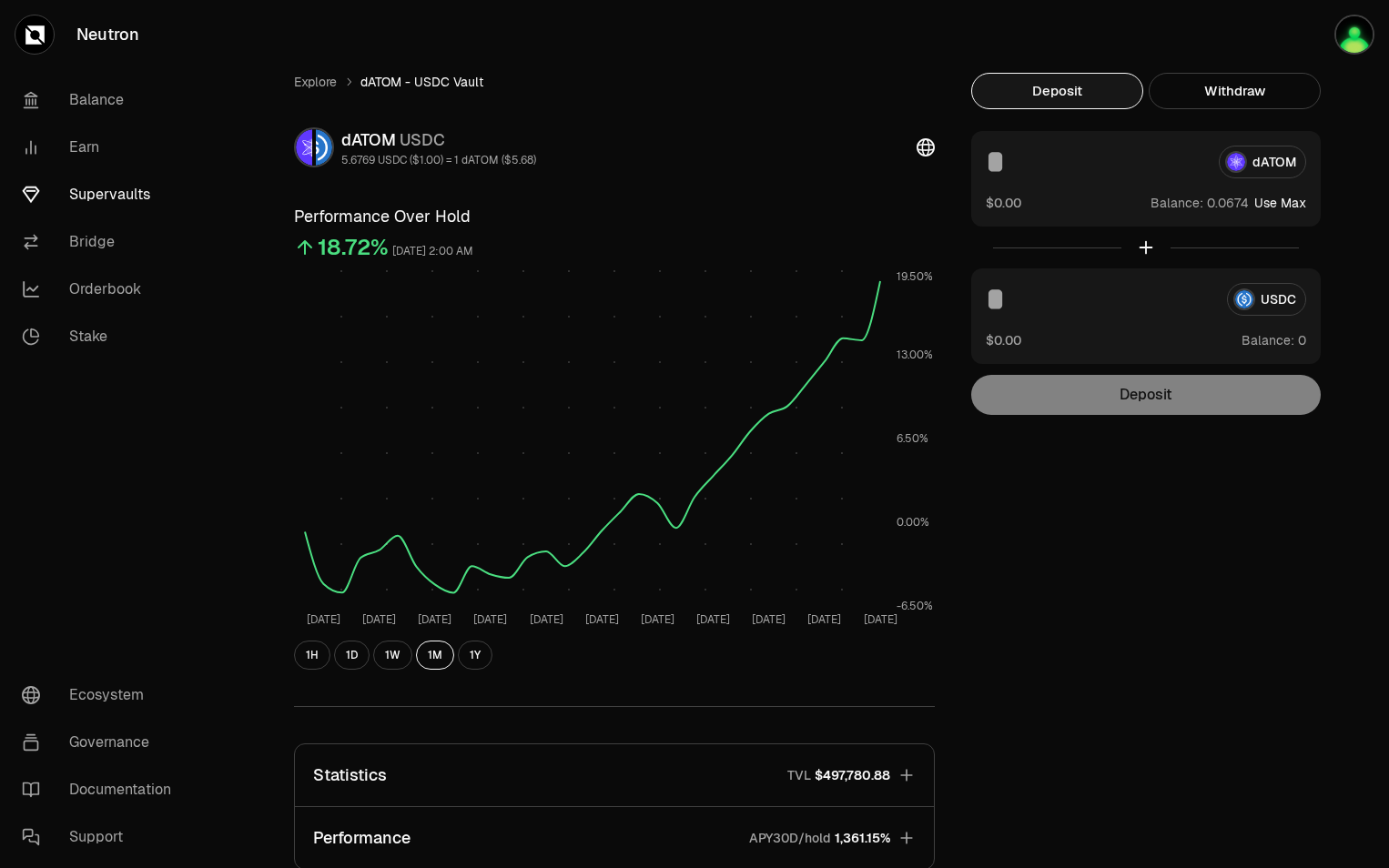
click at [1278, 302] on div "USDC" at bounding box center [1146, 299] width 321 height 32
click at [1269, 483] on div "Explore dATOM - USDC Vault dATOM USDC 5.6769 USDC ($1.00) = 1 dATOM ($5.68) Per…" at bounding box center [796, 594] width 1049 height 1044
click at [1251, 684] on div "Explore dATOM - USDC Vault dATOM USDC 5.6769 USDC ($1.00) = 1 dATOM ($5.68) Per…" at bounding box center [796, 594] width 1049 height 1044
click at [1352, 44] on img "button" at bounding box center [1354, 34] width 40 height 40
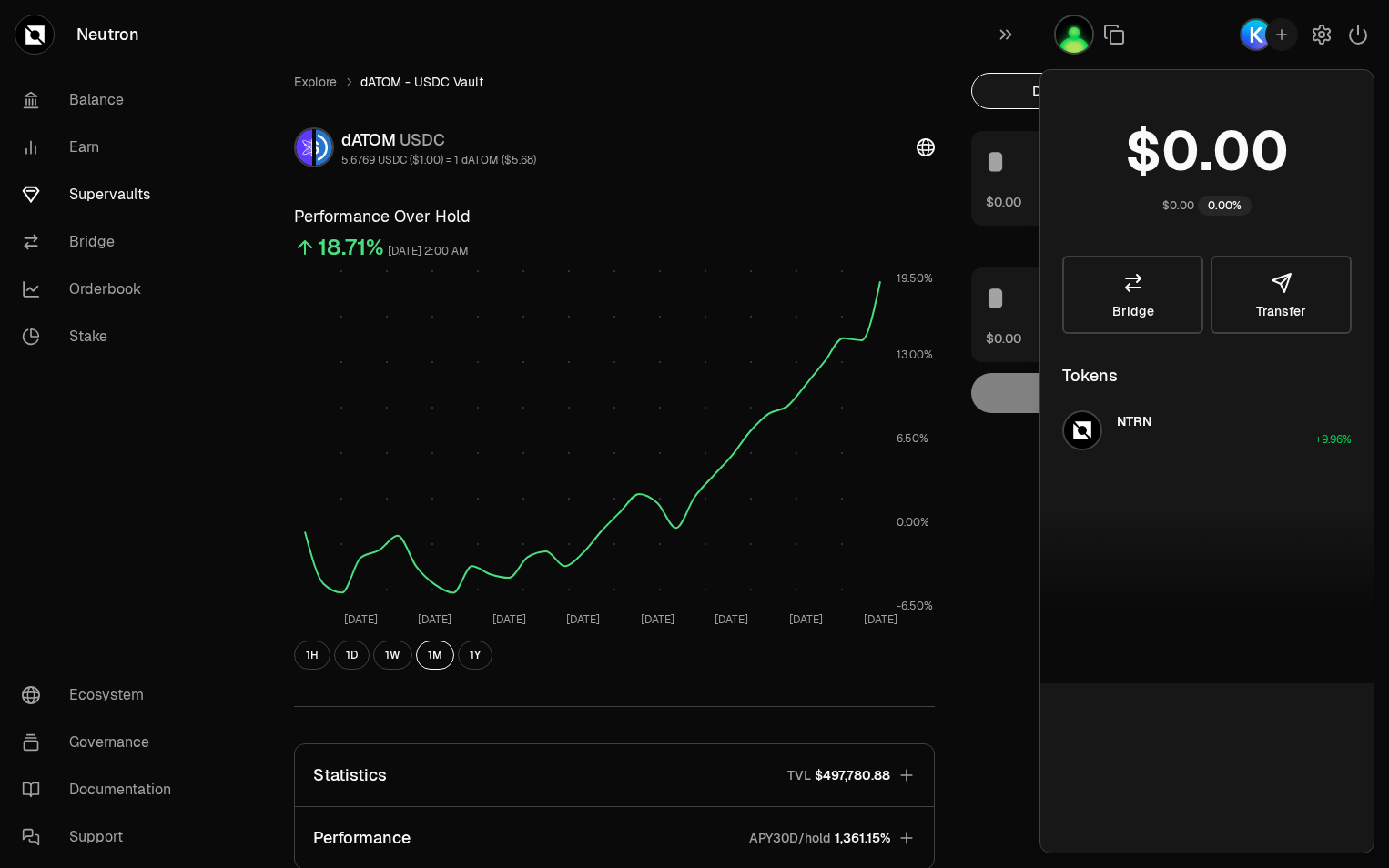
click at [1201, 34] on div at bounding box center [1213, 34] width 349 height 70
click at [1249, 35] on img "button" at bounding box center [1256, 34] width 32 height 32
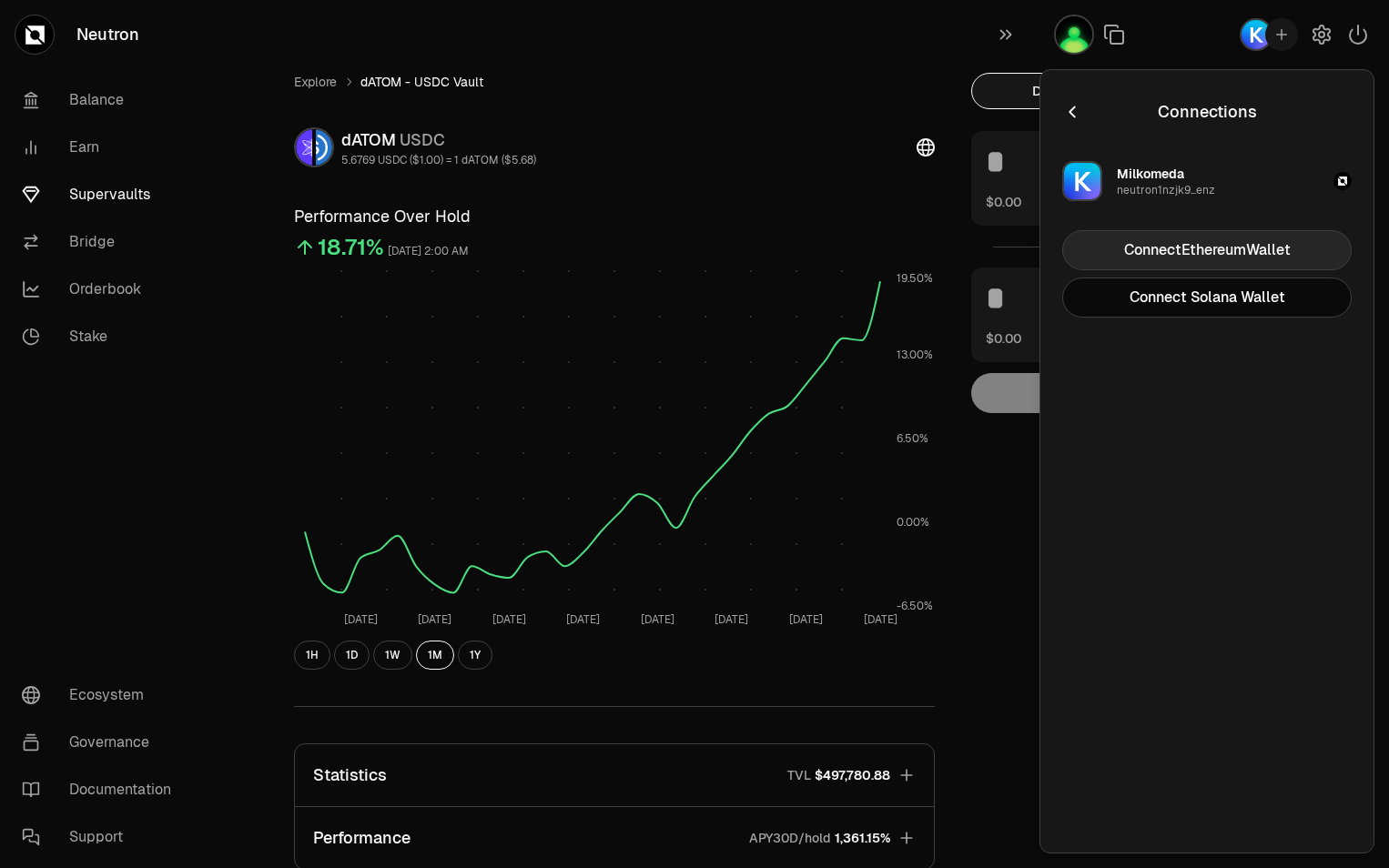
click at [1253, 245] on button "Connect Ethereum Wallet" at bounding box center [1207, 250] width 289 height 40
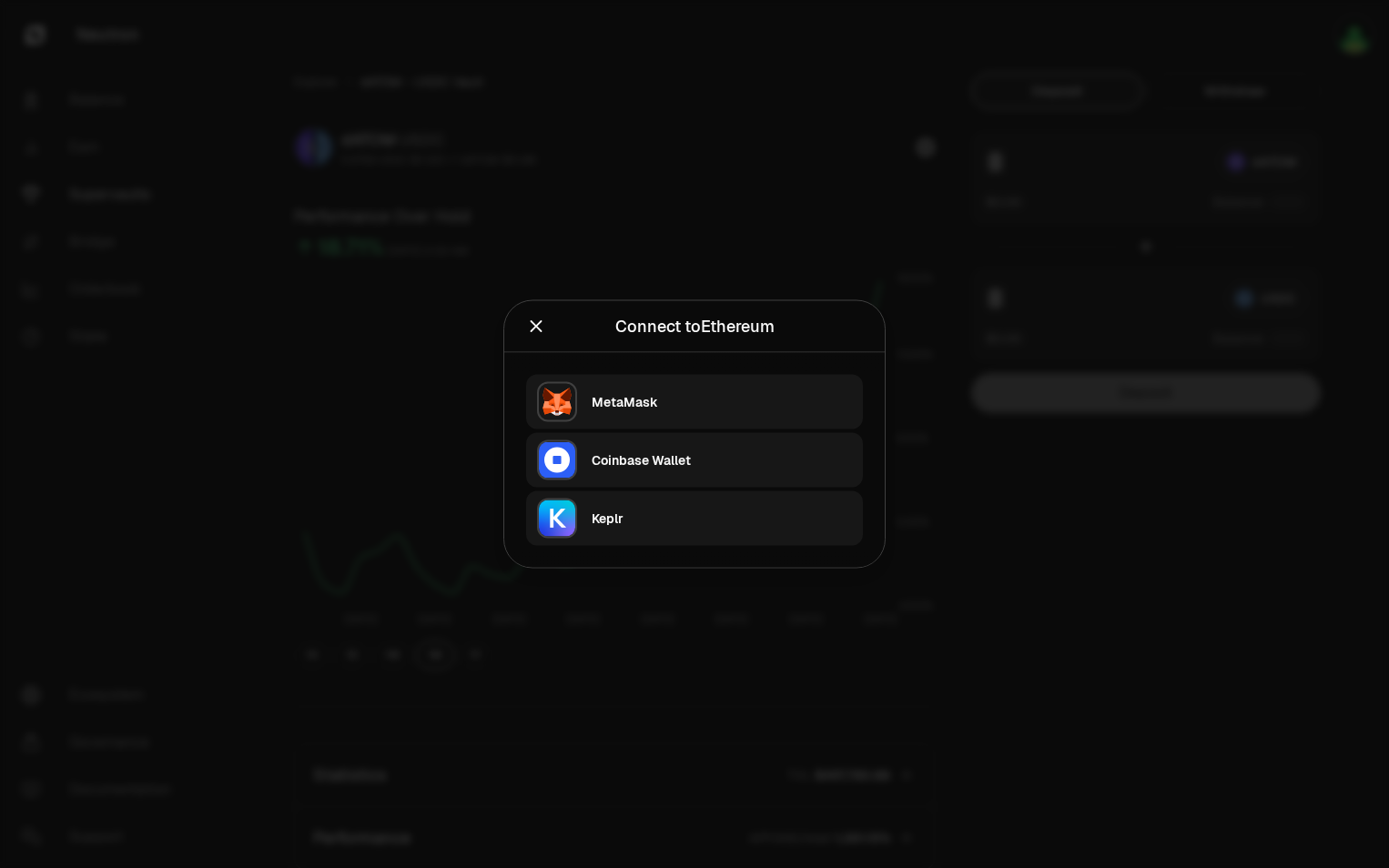
click at [767, 522] on div "Keplr" at bounding box center [721, 519] width 260 height 19
